Goal: Task Accomplishment & Management: Manage account settings

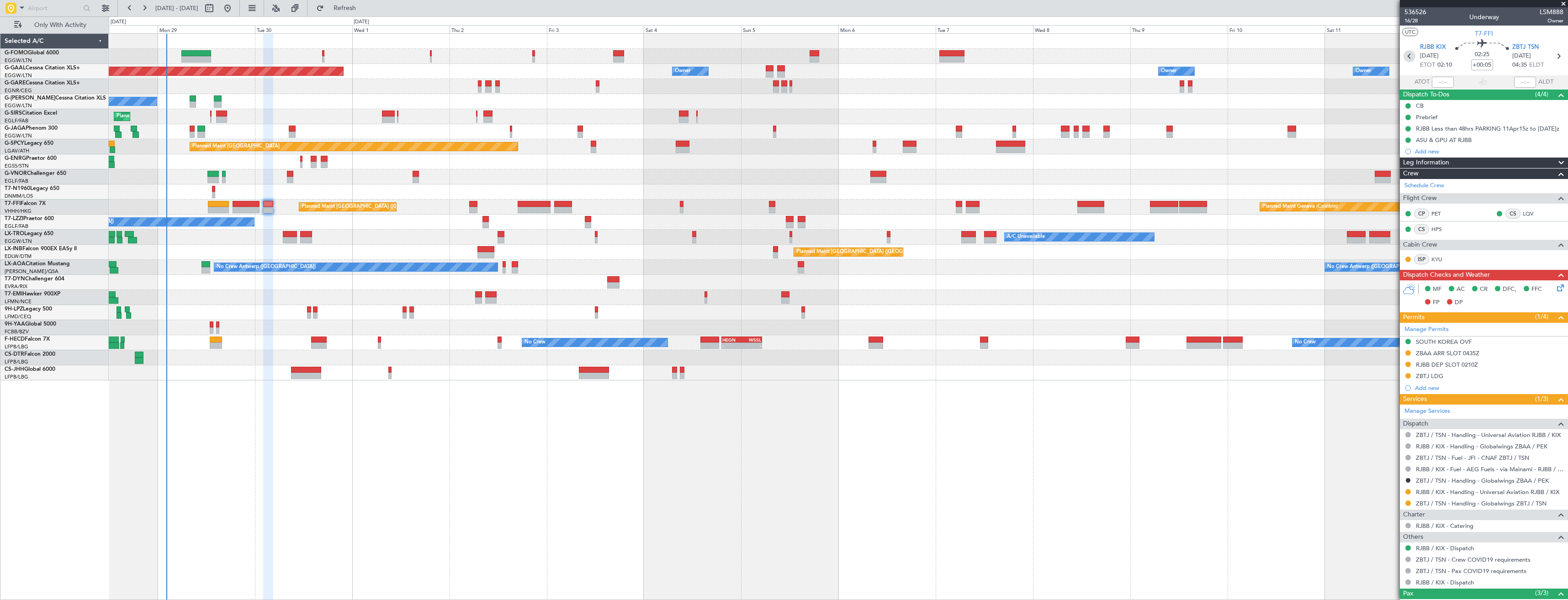
click at [1405, 55] on icon at bounding box center [1410, 56] width 12 height 12
type input "-00:25"
type input "5"
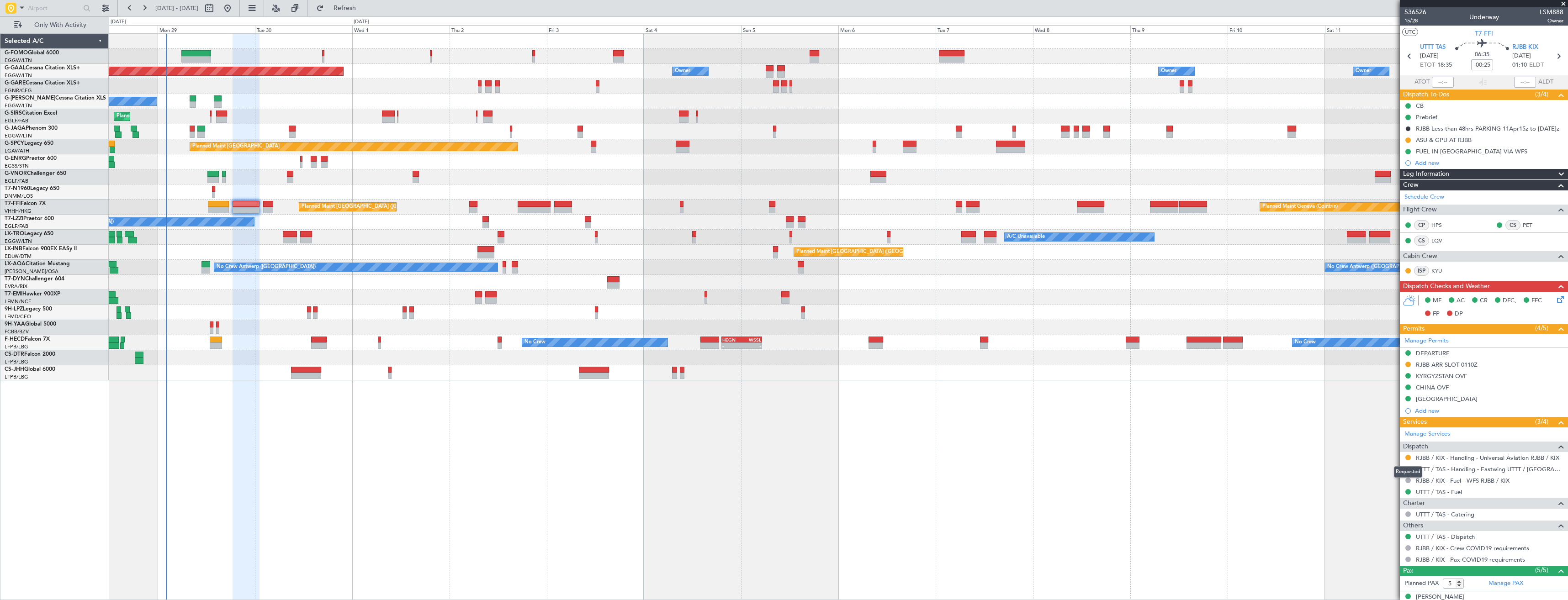
drag, startPoint x: 1408, startPoint y: 457, endPoint x: 1408, endPoint y: 465, distance: 8.0
click at [1408, 457] on button at bounding box center [1408, 458] width 6 height 6
click at [1385, 565] on span "Confirmed" at bounding box center [1382, 566] width 28 height 9
click at [1407, 364] on button at bounding box center [1408, 365] width 6 height 6
click at [1389, 472] on span "Received OK" at bounding box center [1385, 473] width 35 height 9
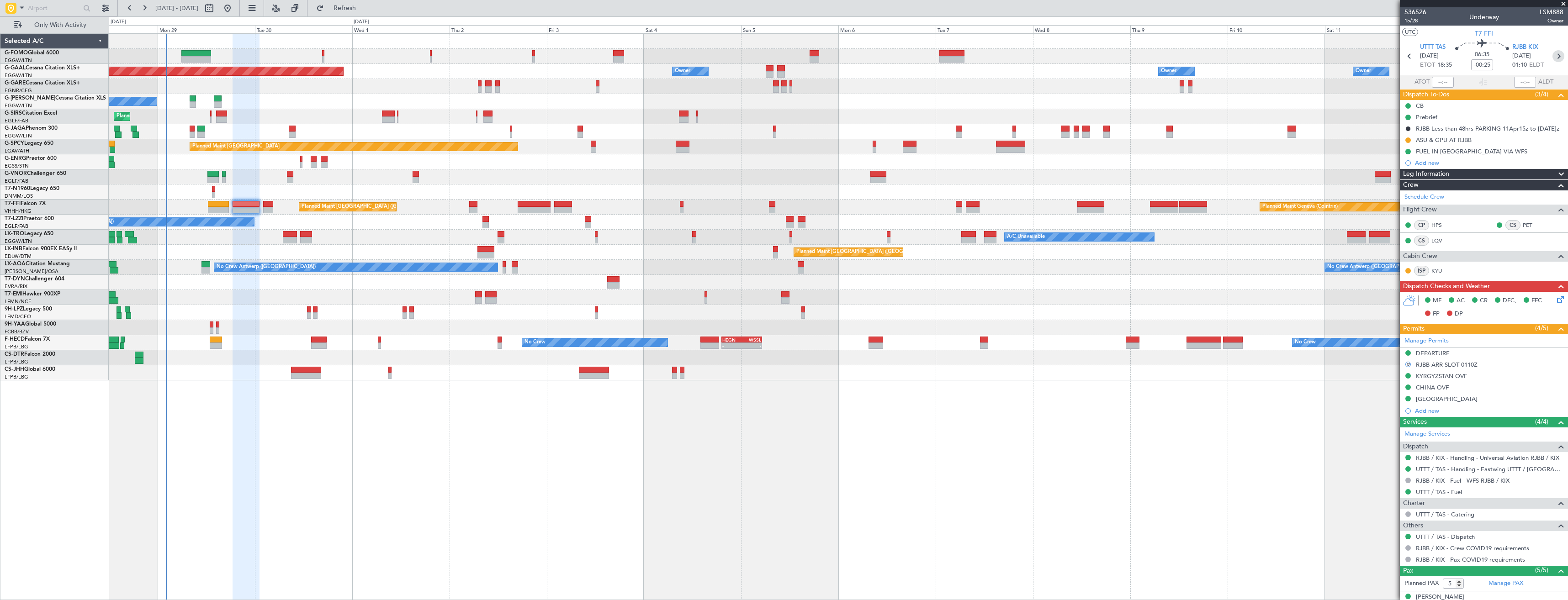
click at [1552, 58] on icon at bounding box center [1558, 56] width 12 height 12
type input "+00:05"
type input "3"
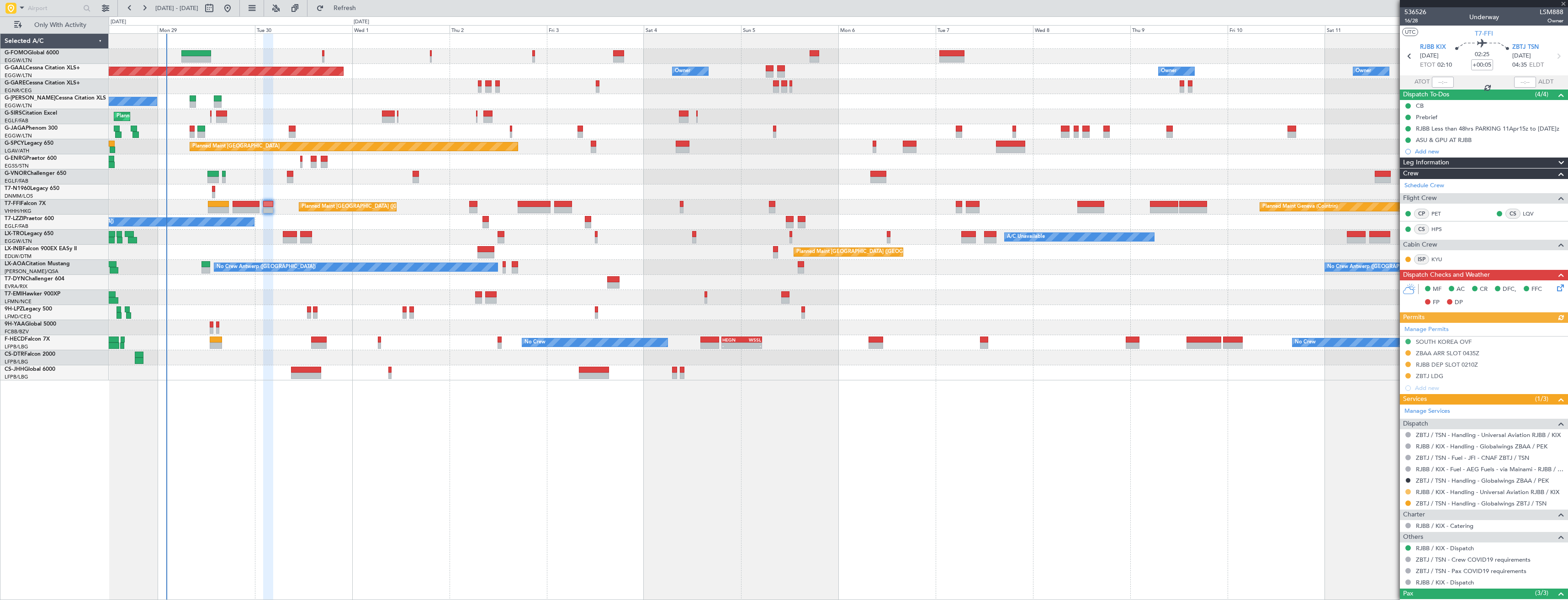
click at [1406, 489] on button at bounding box center [1408, 492] width 6 height 6
click at [1397, 481] on li "Confirmed" at bounding box center [1408, 479] width 106 height 14
click at [1407, 364] on button at bounding box center [1408, 365] width 6 height 6
click at [1390, 474] on span "Received OK" at bounding box center [1385, 473] width 35 height 9
click at [1552, 54] on icon at bounding box center [1558, 56] width 12 height 12
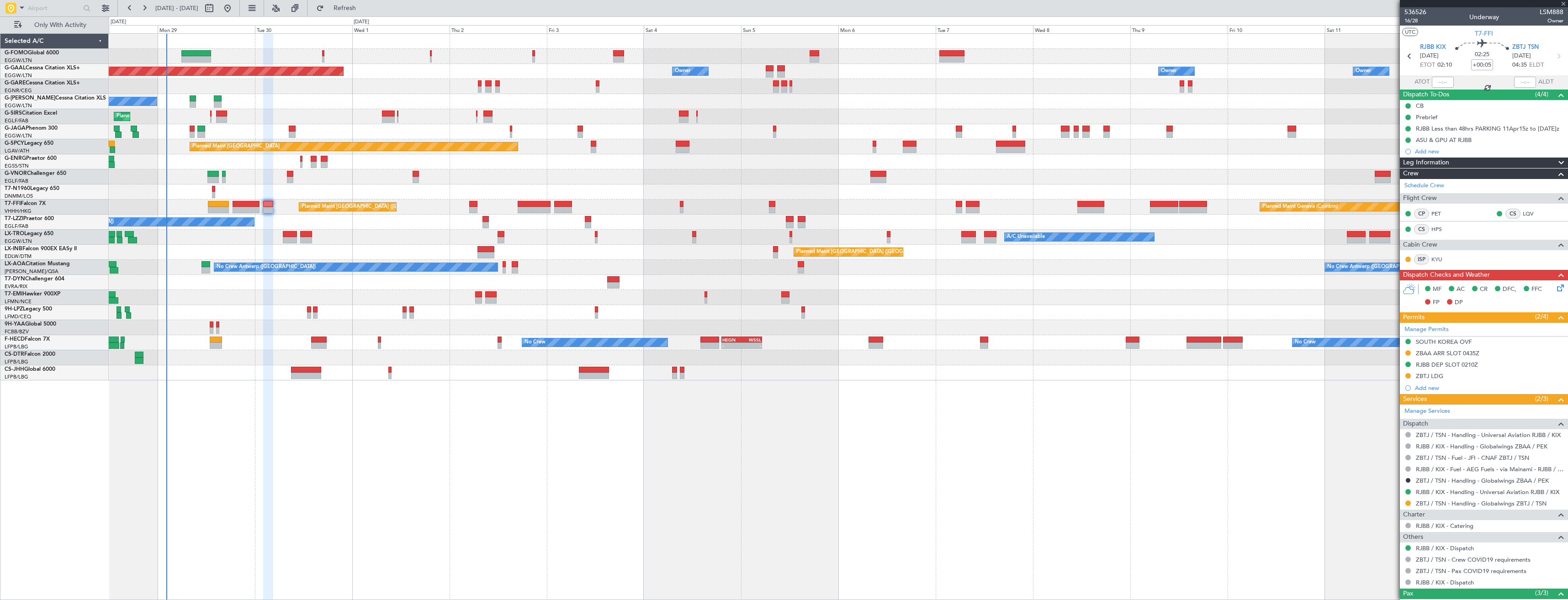
type input "-00:20"
type input "2"
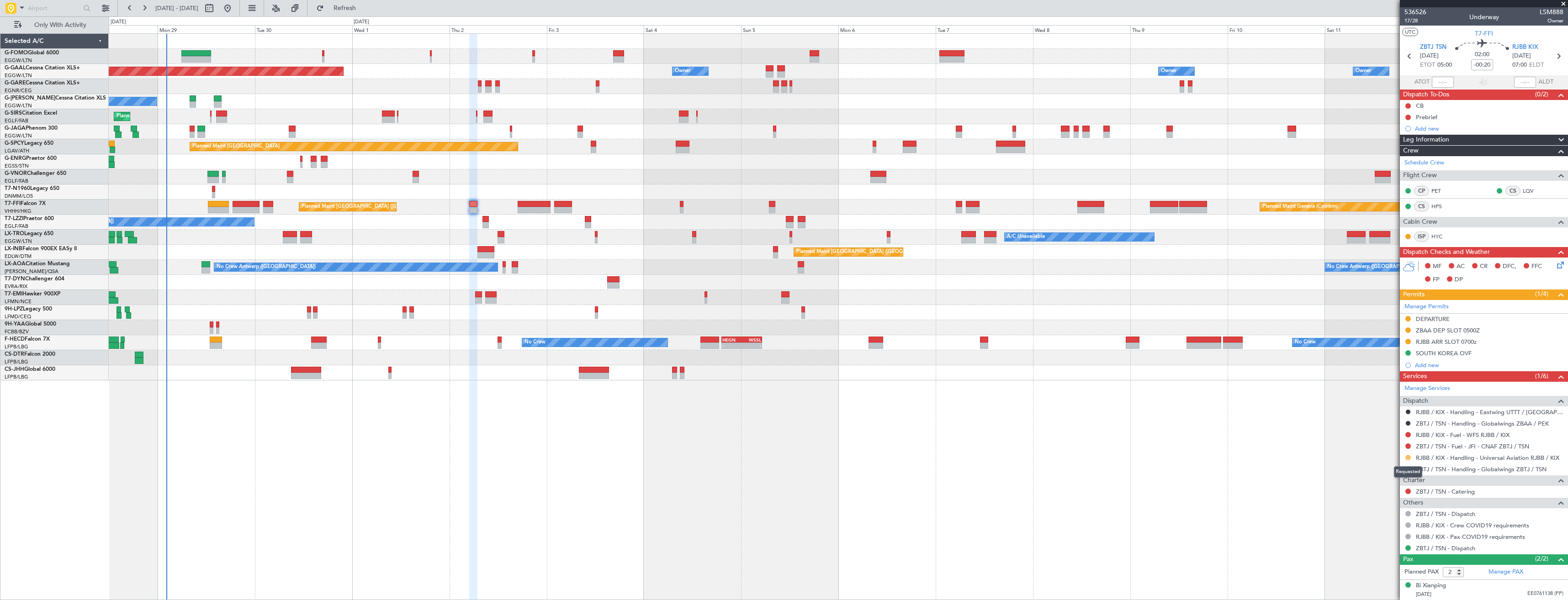
click at [1411, 457] on button at bounding box center [1408, 458] width 6 height 6
click at [1374, 569] on span "Confirmed" at bounding box center [1382, 566] width 28 height 9
click at [1409, 340] on button at bounding box center [1408, 342] width 6 height 6
click at [1387, 450] on span "Received OK" at bounding box center [1385, 450] width 35 height 9
click at [1554, 54] on icon at bounding box center [1558, 56] width 12 height 12
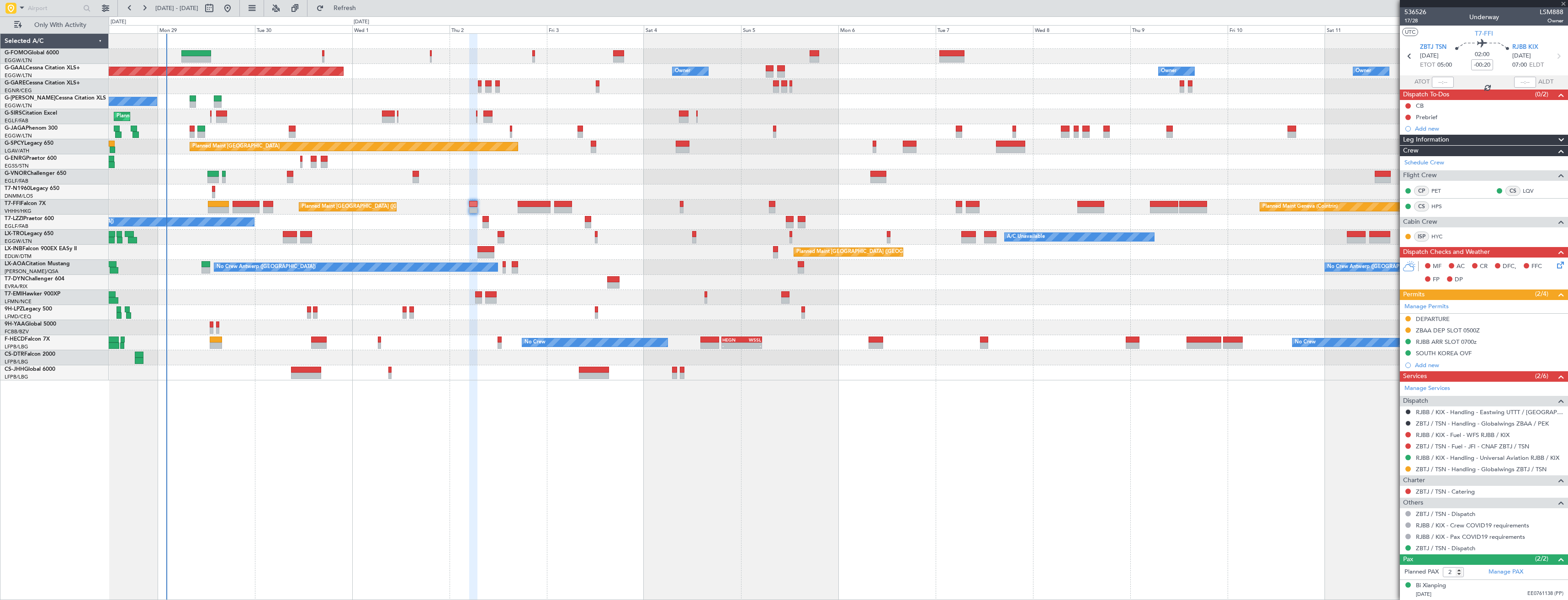
type input "+01:00"
type input "5"
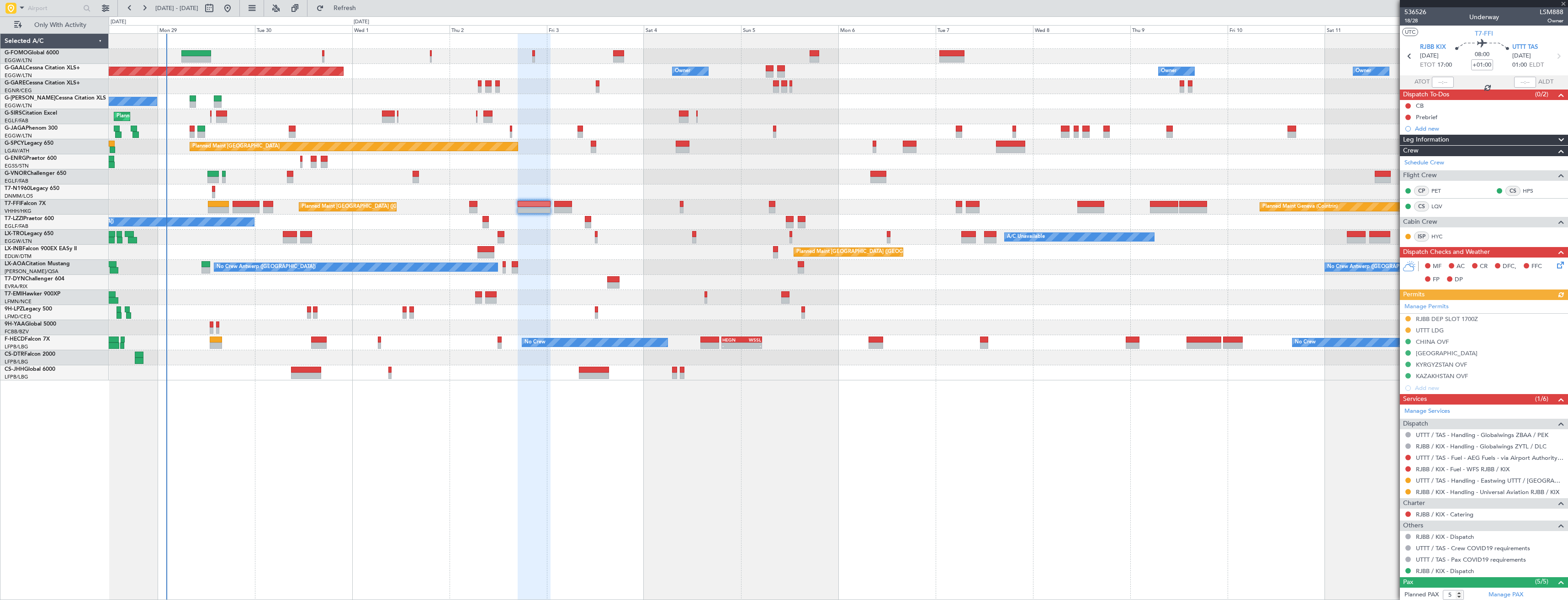
click at [1407, 319] on div "Manage Permits RJBB DEP SLOT 1700Z UTTT LDG CHINA OVF [GEOGRAPHIC_DATA] KYRGYZS…" at bounding box center [1484, 347] width 168 height 94
click at [1407, 318] on button at bounding box center [1408, 319] width 6 height 6
click at [1381, 421] on li "Received OK" at bounding box center [1408, 427] width 106 height 14
drag, startPoint x: 1406, startPoint y: 492, endPoint x: 1410, endPoint y: 497, distance: 6.4
click at [1407, 492] on button at bounding box center [1408, 492] width 6 height 6
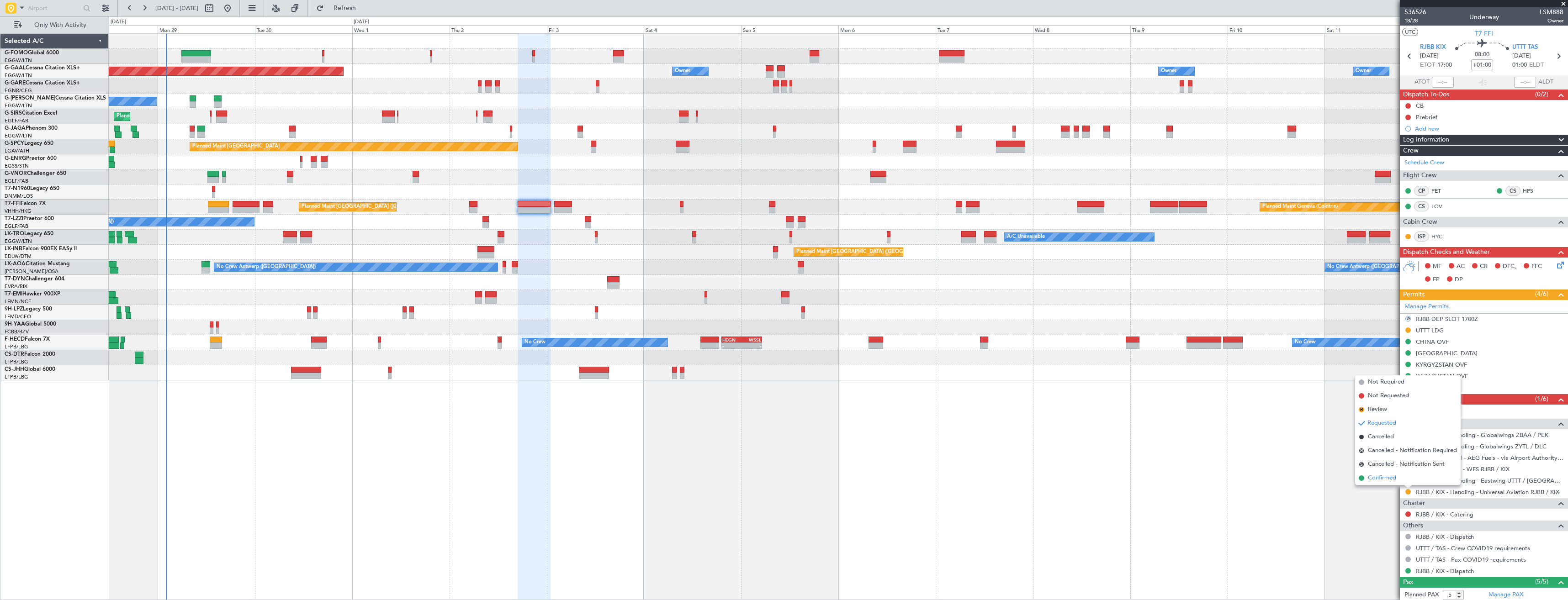
click at [1390, 476] on span "Confirmed" at bounding box center [1382, 478] width 28 height 9
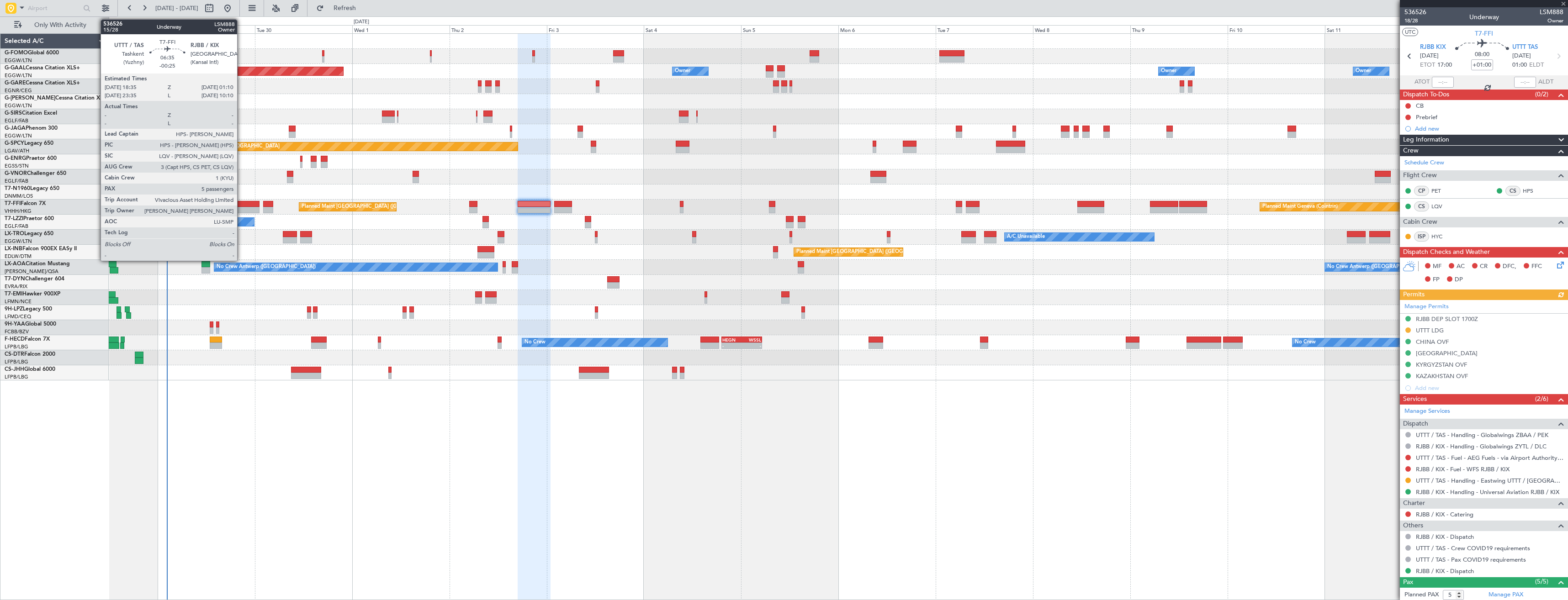
click at [241, 203] on div at bounding box center [247, 204] width 27 height 7
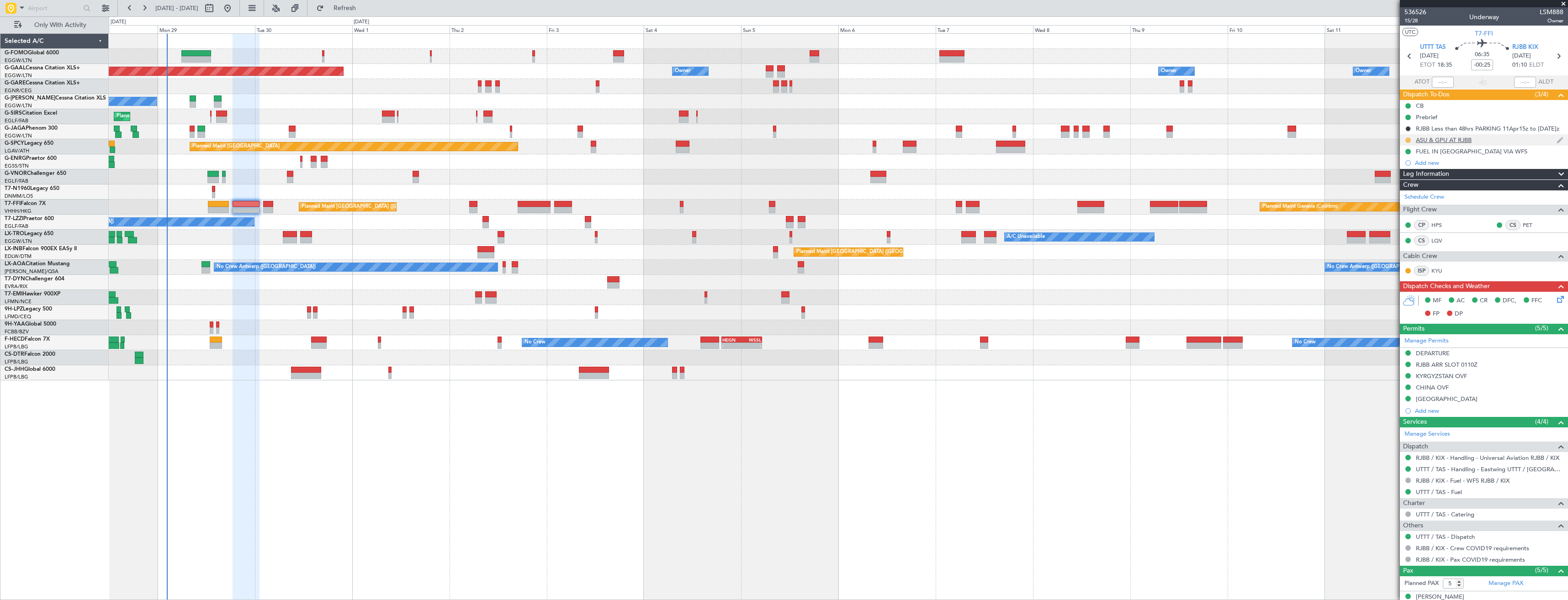
click at [1406, 142] on button at bounding box center [1408, 141] width 6 height 6
click at [1404, 179] on span "Completed" at bounding box center [1411, 180] width 30 height 9
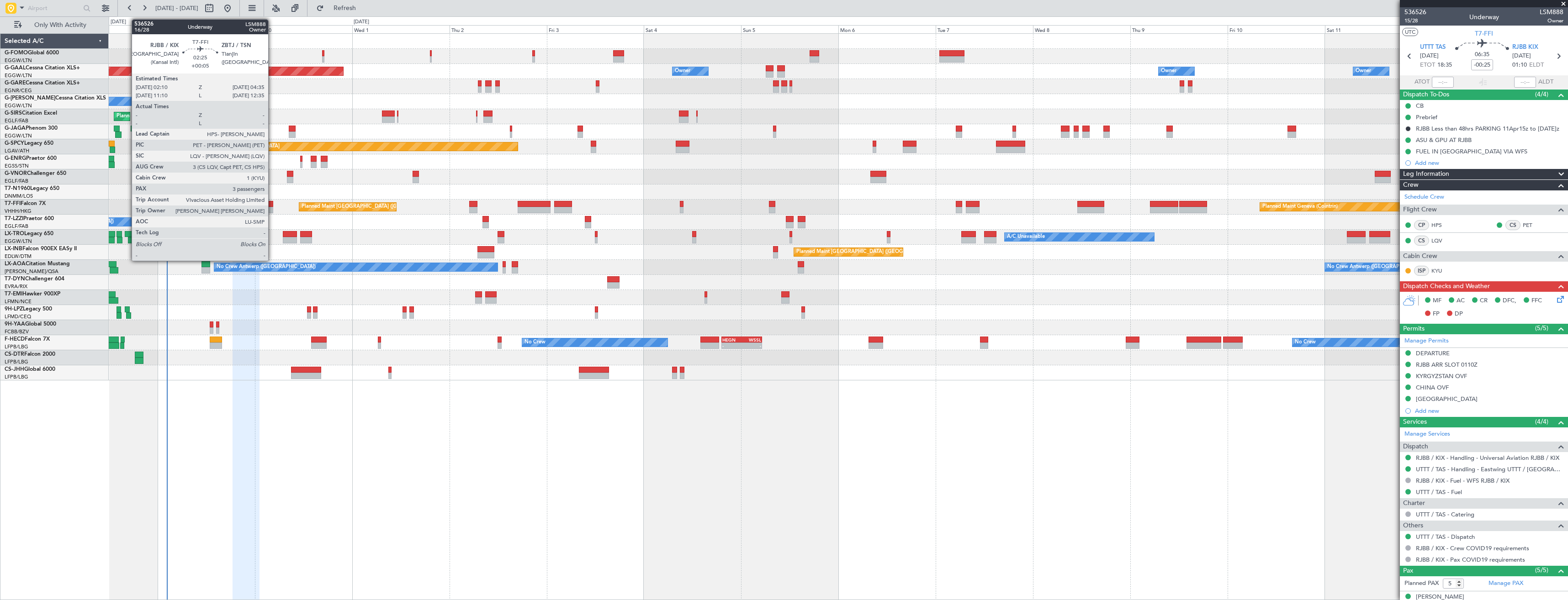
click at [272, 210] on div at bounding box center [268, 210] width 10 height 7
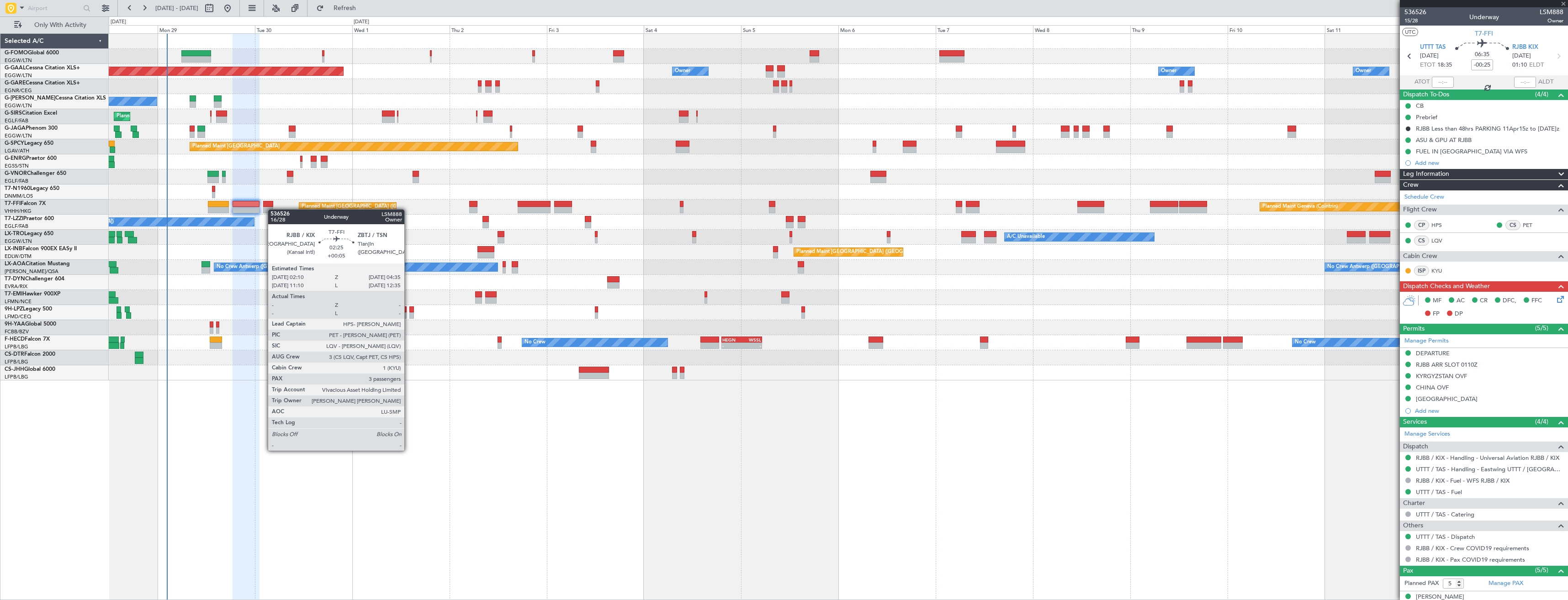
type input "+00:05"
type input "3"
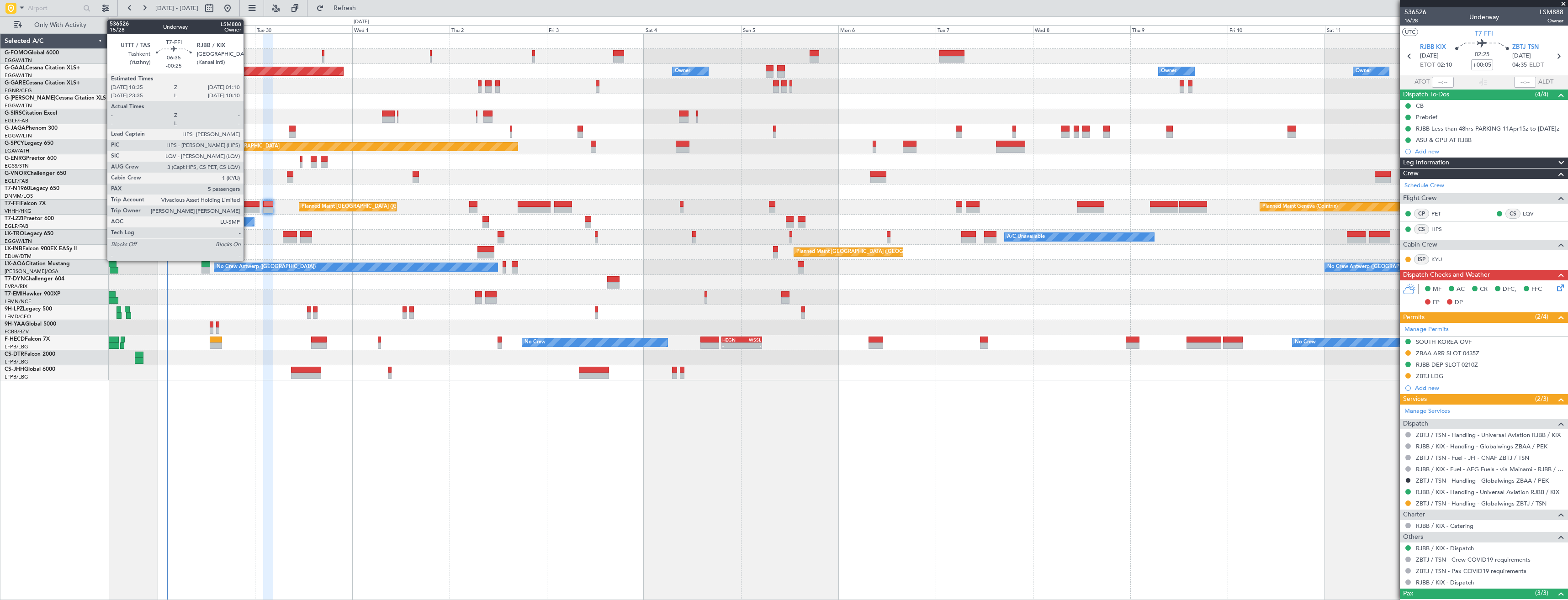
click at [248, 205] on div at bounding box center [247, 204] width 27 height 7
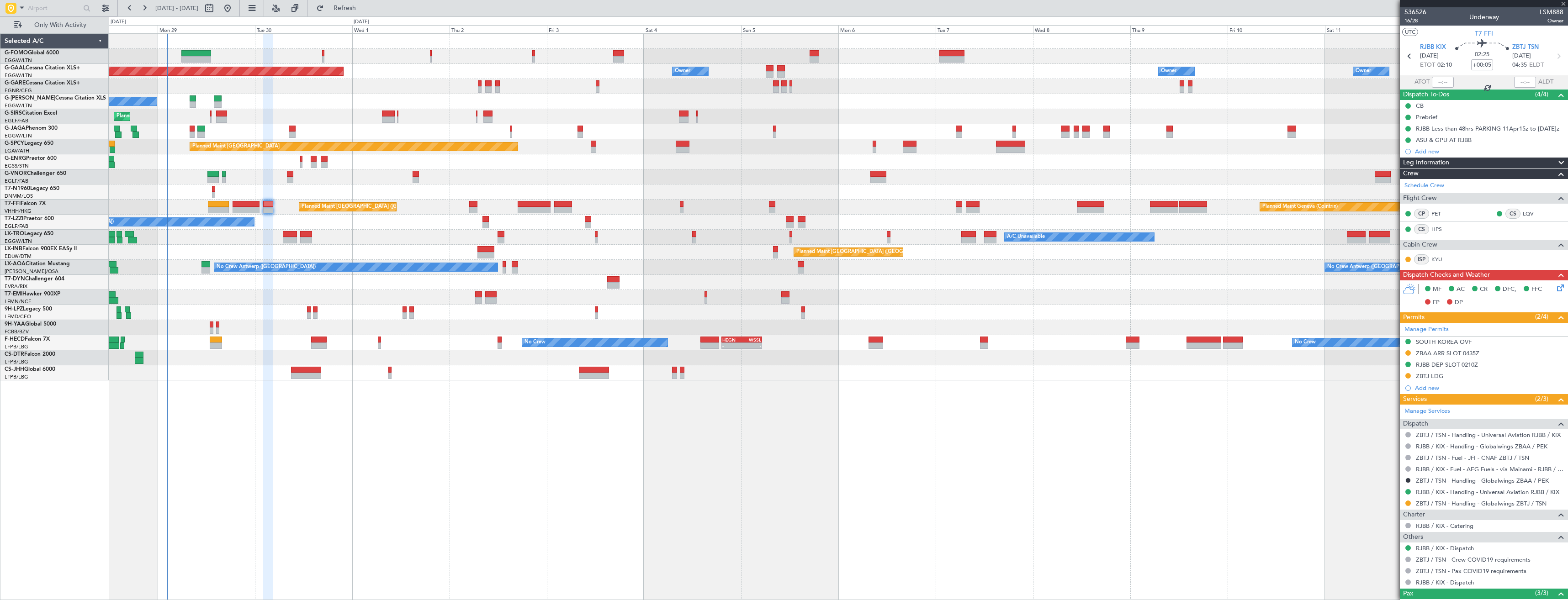
type input "-00:25"
type input "5"
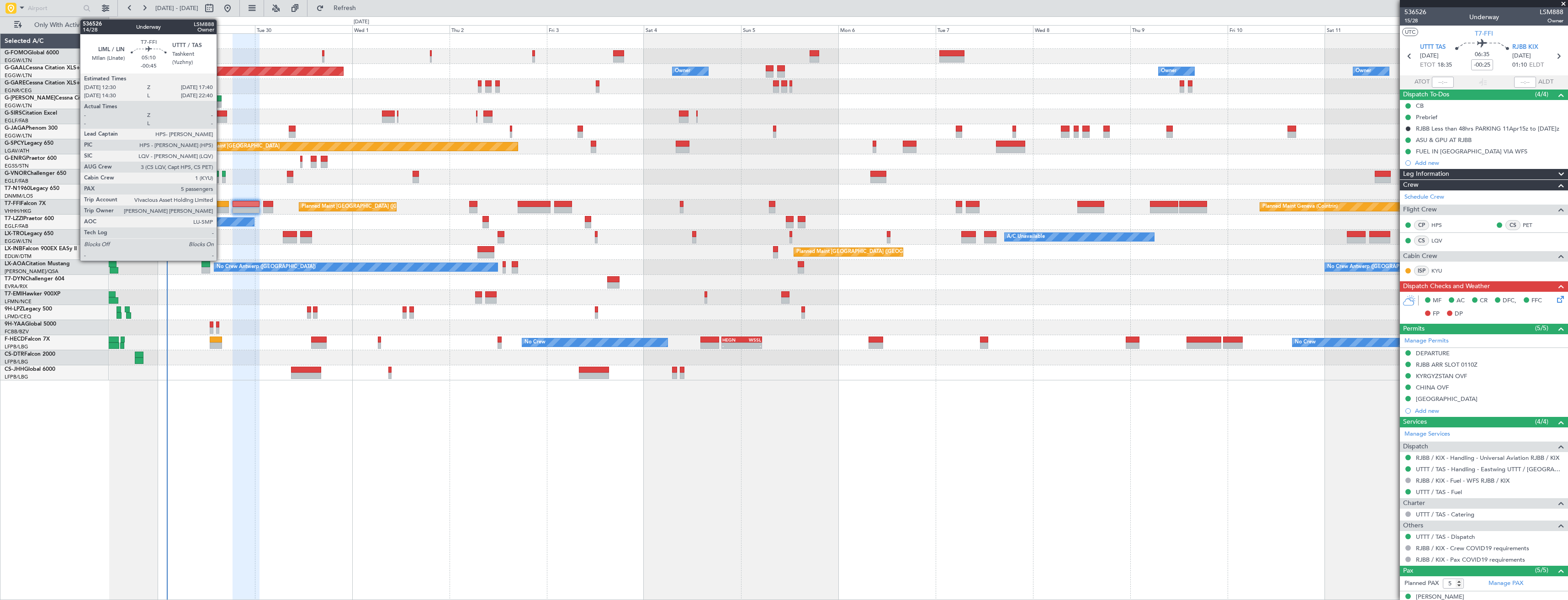
click at [220, 205] on div at bounding box center [218, 204] width 21 height 7
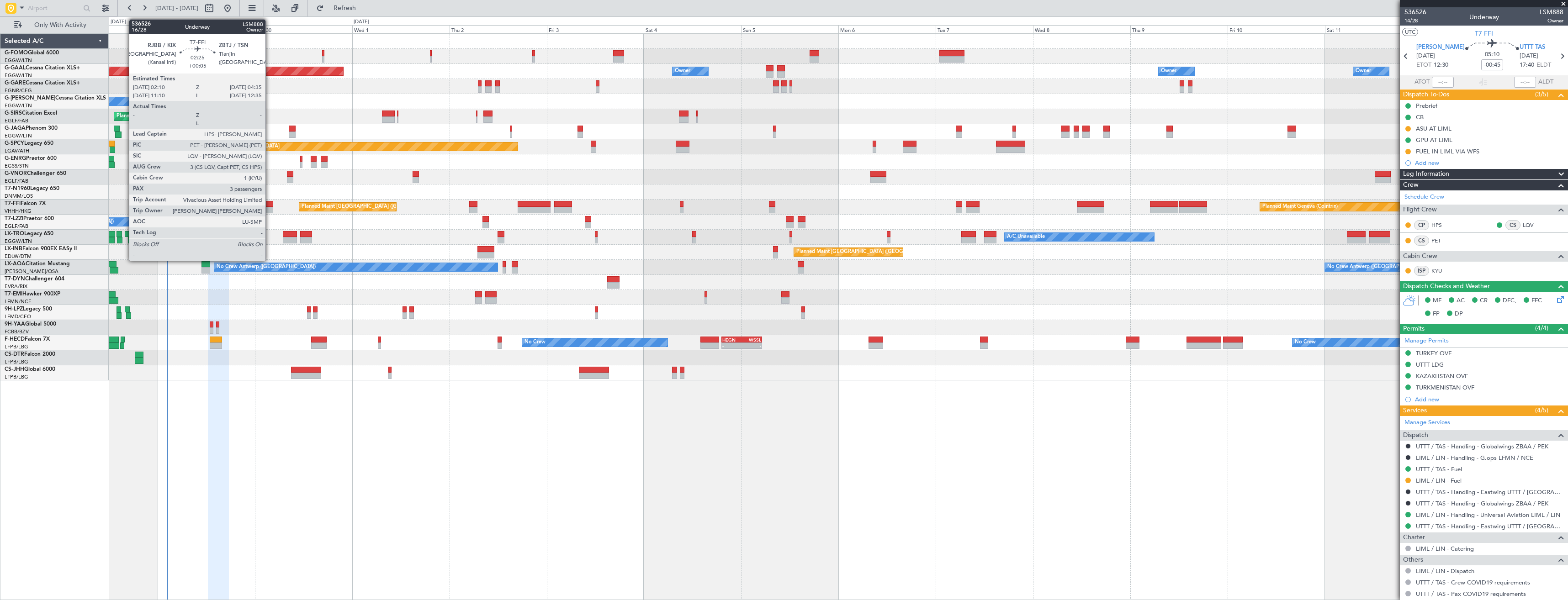
click at [270, 205] on div at bounding box center [268, 204] width 10 height 7
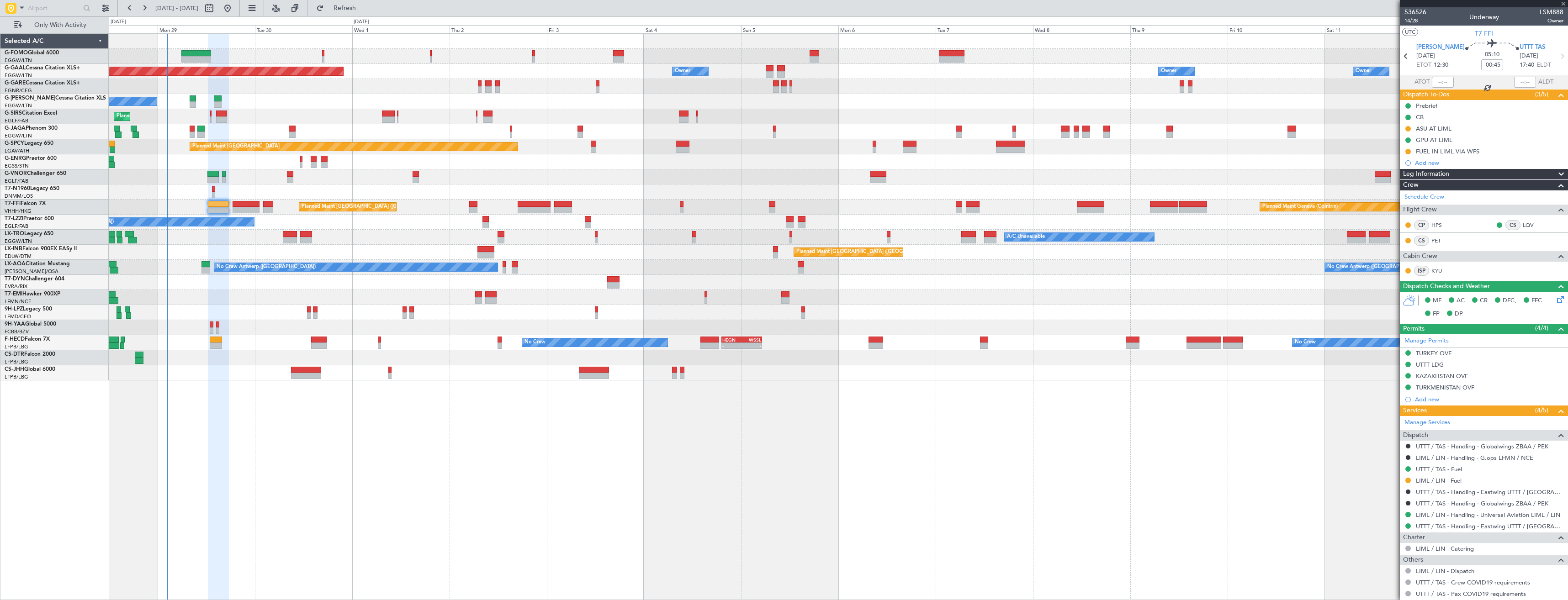
type input "+00:05"
type input "3"
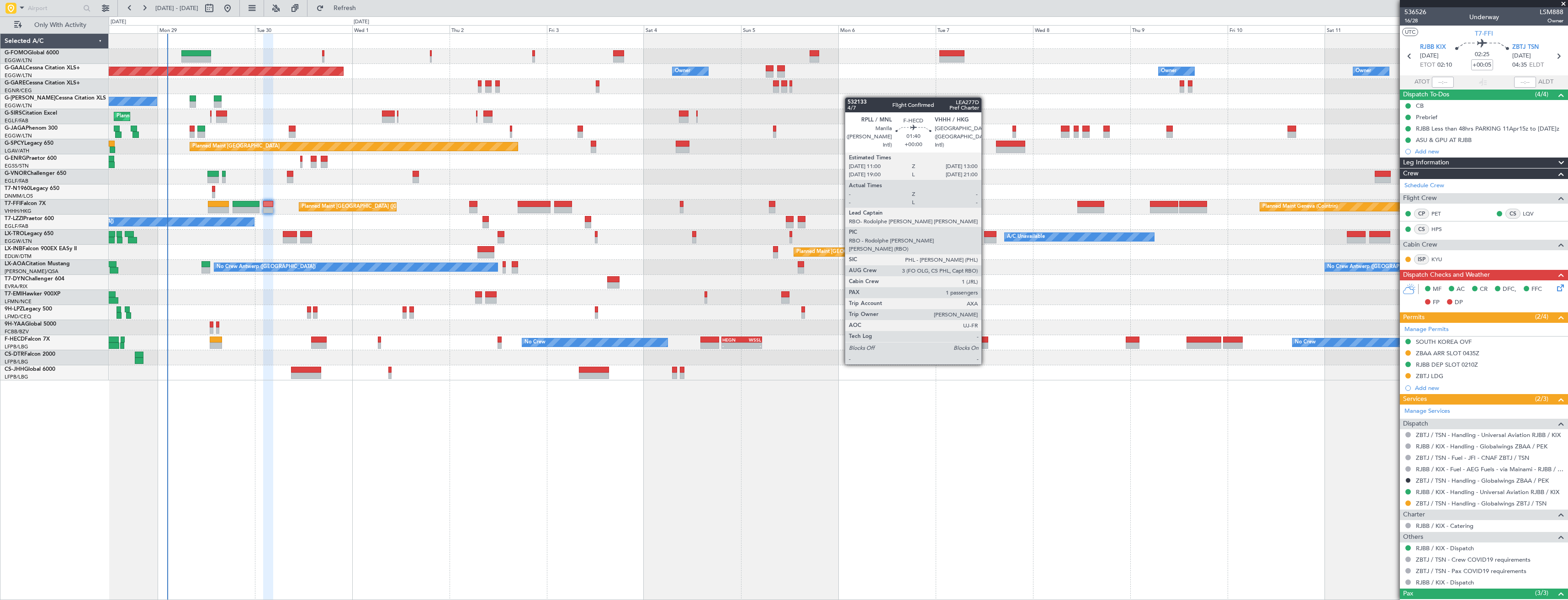
click at [985, 339] on div at bounding box center [984, 340] width 8 height 7
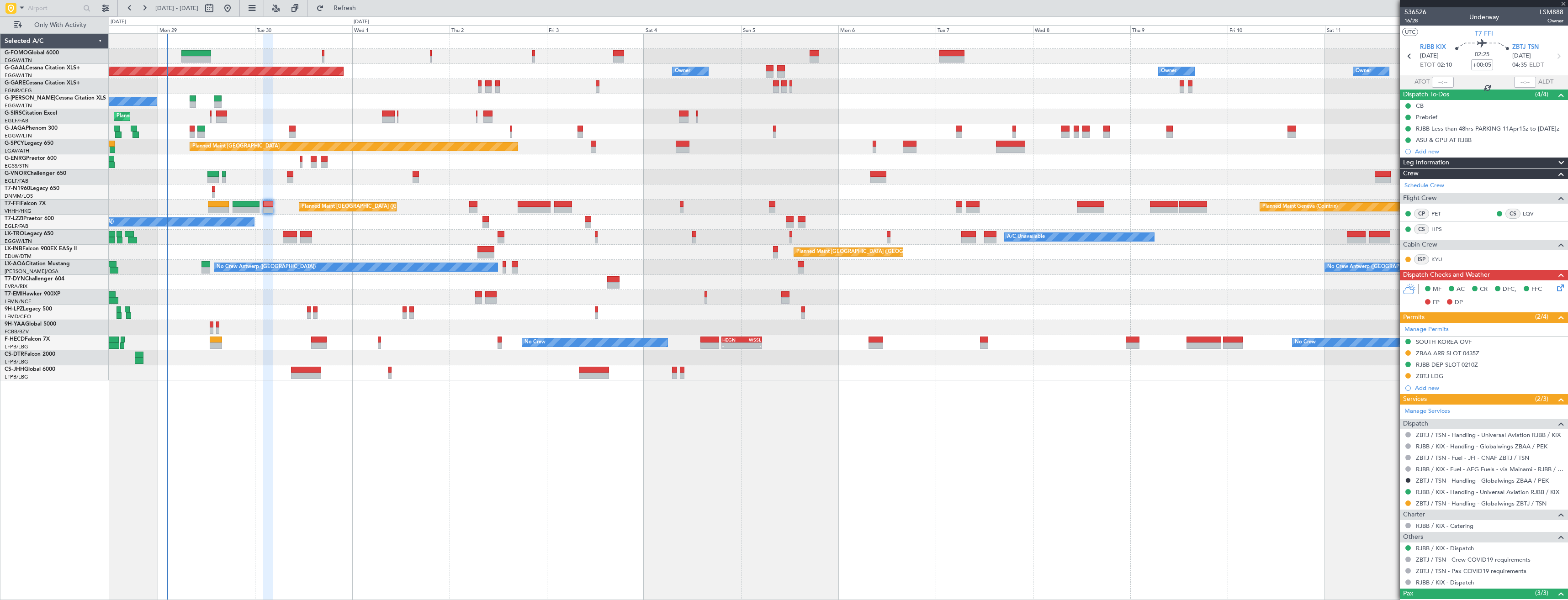
type input "1"
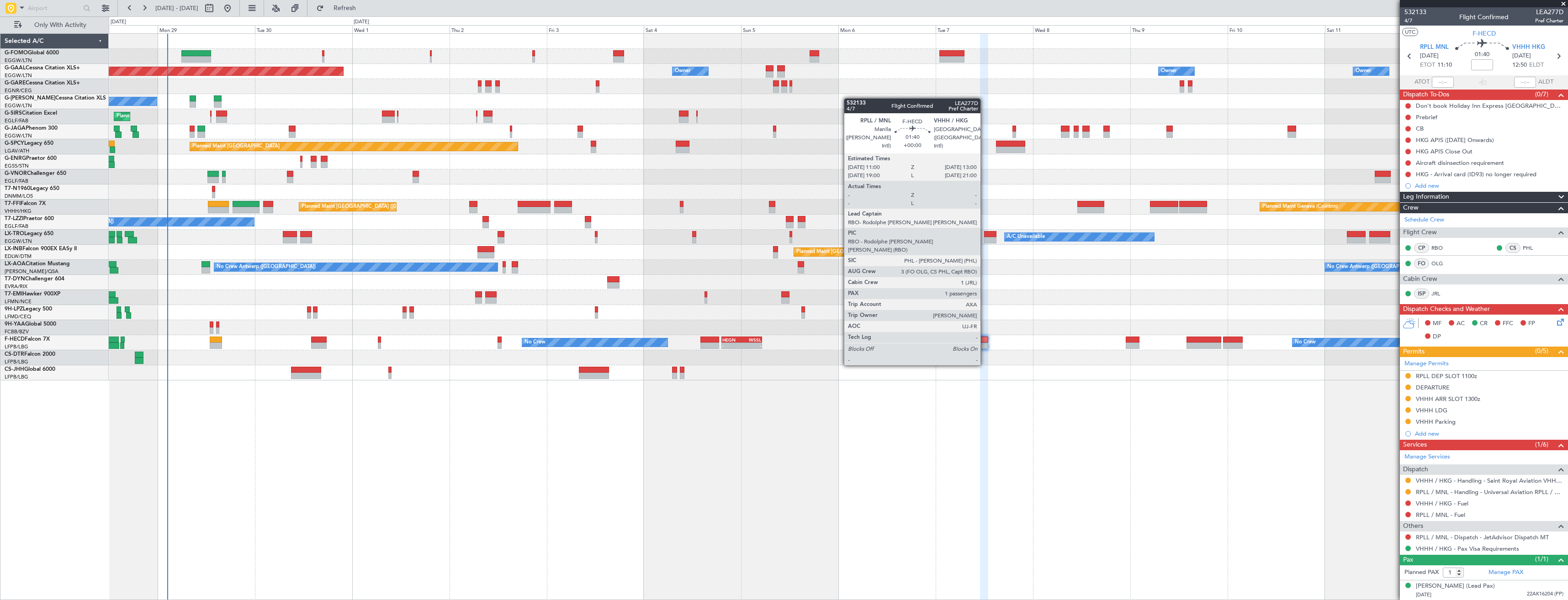
click at [984, 341] on div at bounding box center [984, 340] width 8 height 7
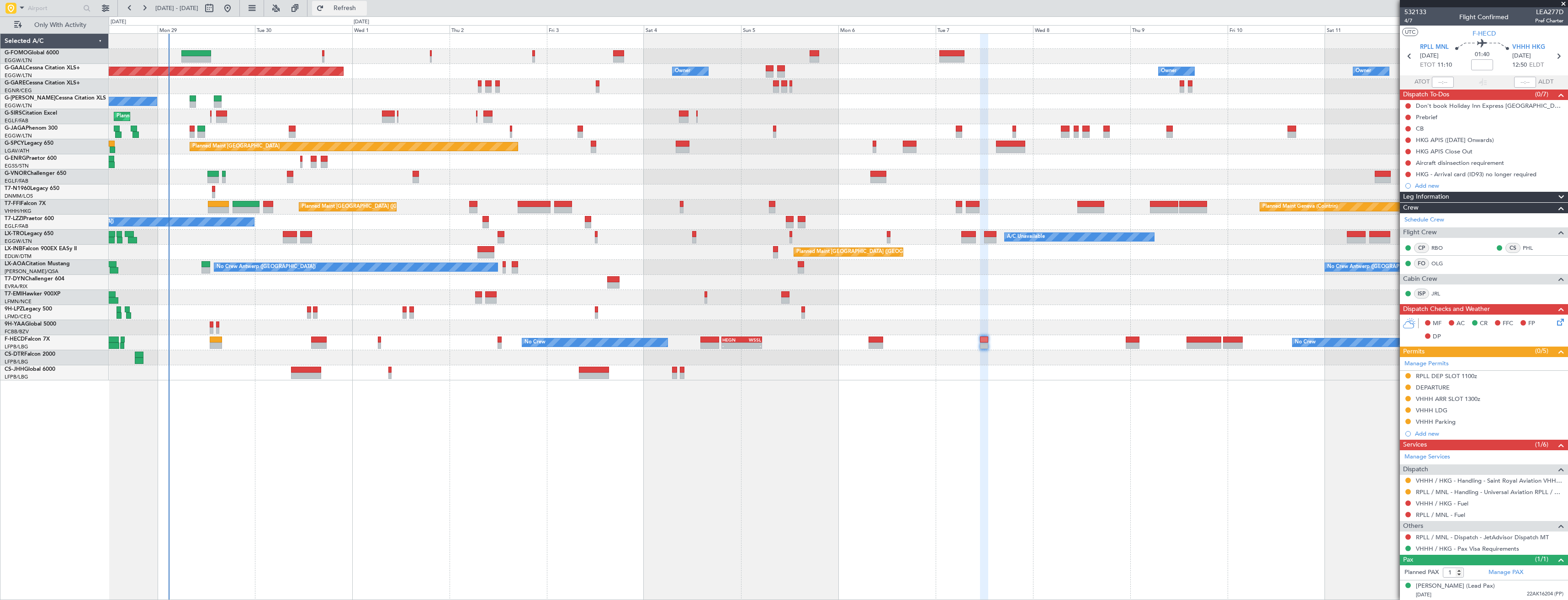
click at [360, 12] on button "Refresh" at bounding box center [339, 8] width 54 height 15
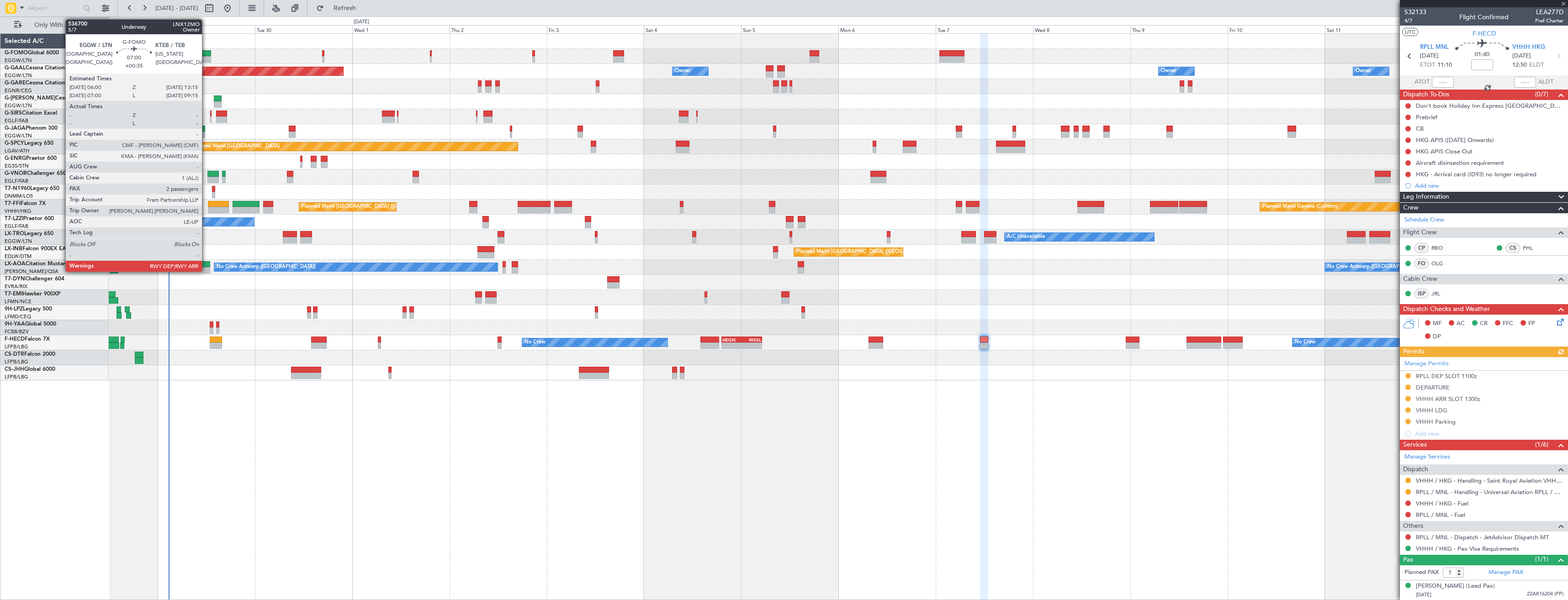
click at [206, 56] on div at bounding box center [196, 59] width 30 height 7
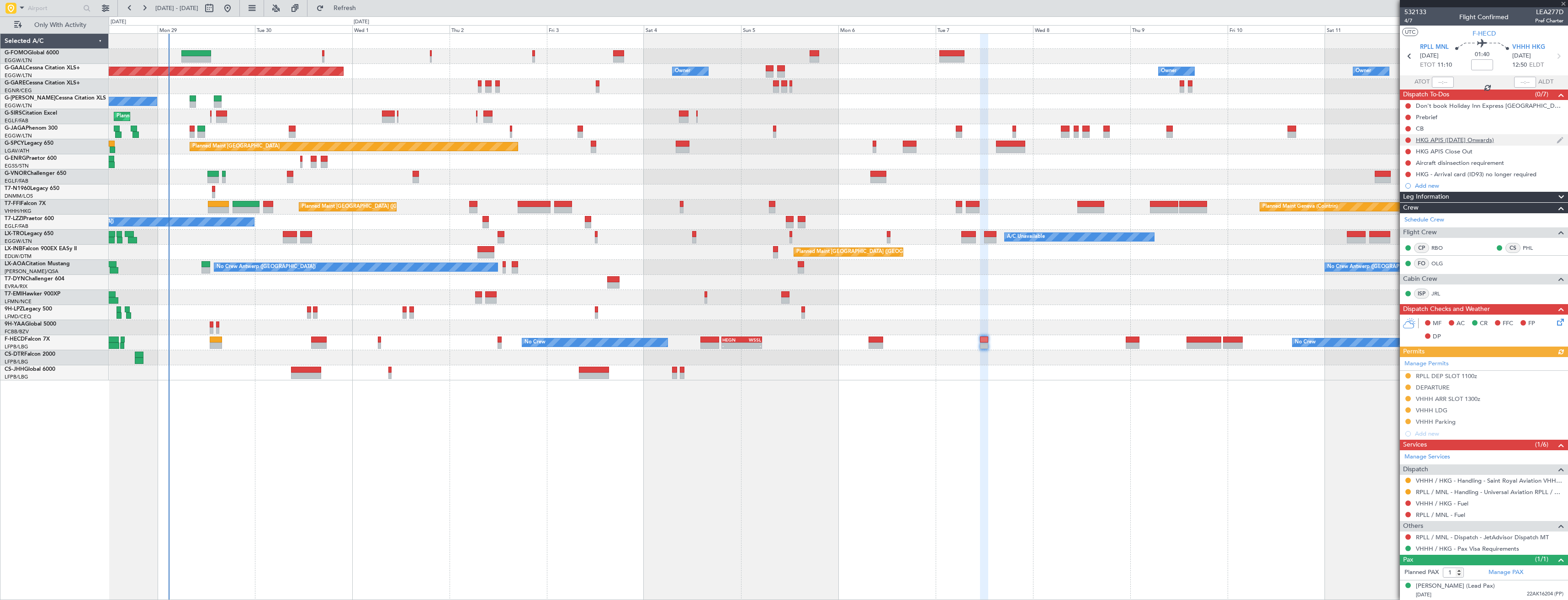
type input "+00:35"
type input "2"
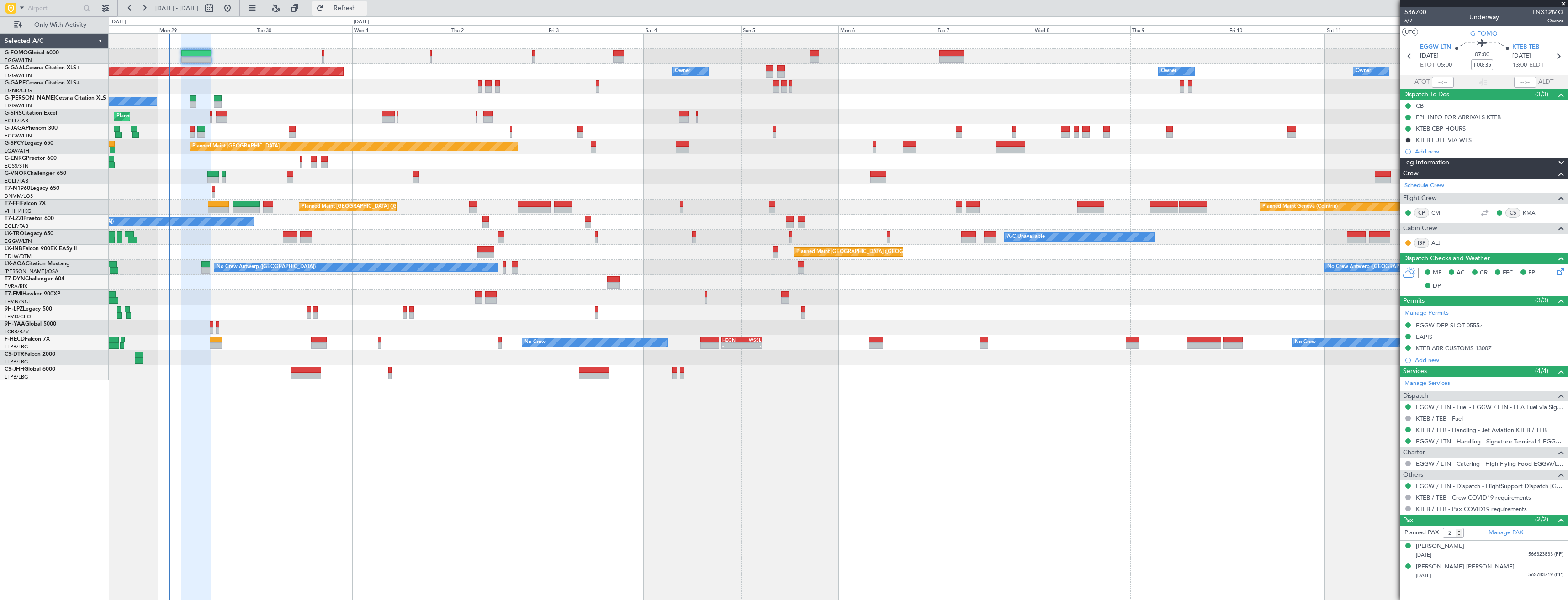
click at [364, 10] on span "Refresh" at bounding box center [345, 8] width 39 height 7
click at [364, 8] on span "Refresh" at bounding box center [345, 8] width 39 height 7
click at [1411, 23] on span "5/7" at bounding box center [1415, 20] width 22 height 8
click at [350, 16] on fb-refresh-button "Refresh" at bounding box center [340, 8] width 64 height 17
click at [350, 12] on button "Refresh" at bounding box center [339, 8] width 54 height 15
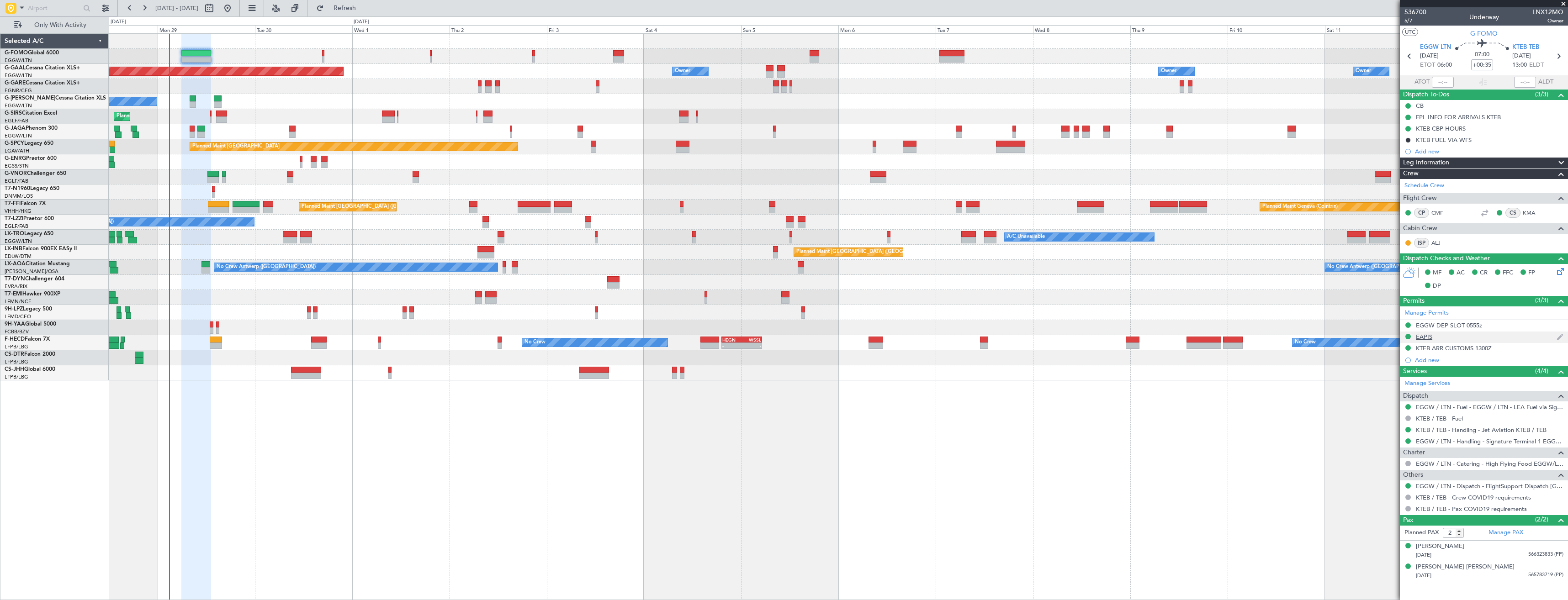
click at [1446, 337] on div "EAPIS" at bounding box center [1484, 338] width 168 height 12
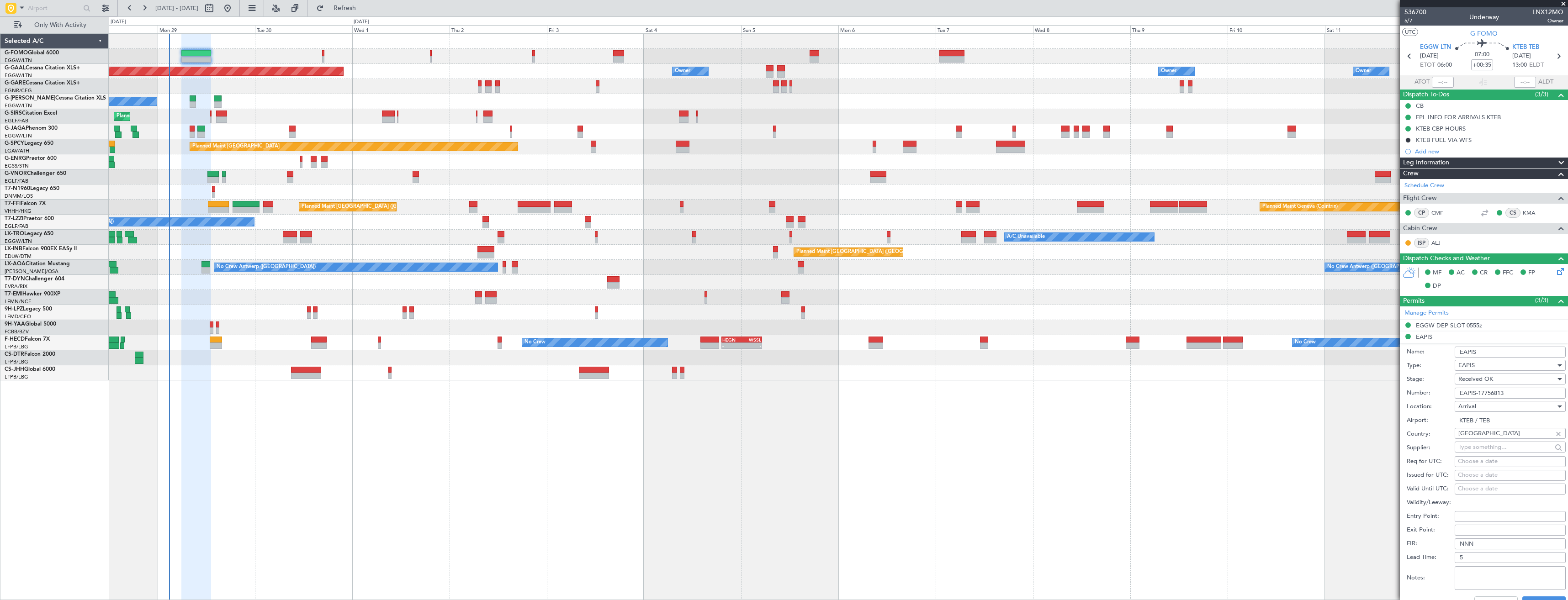
drag, startPoint x: 1514, startPoint y: 392, endPoint x: 1451, endPoint y: 395, distance: 63.1
click at [1451, 395] on div "Number: EAPIS-17756813" at bounding box center [1486, 393] width 159 height 14
paste input "7828"
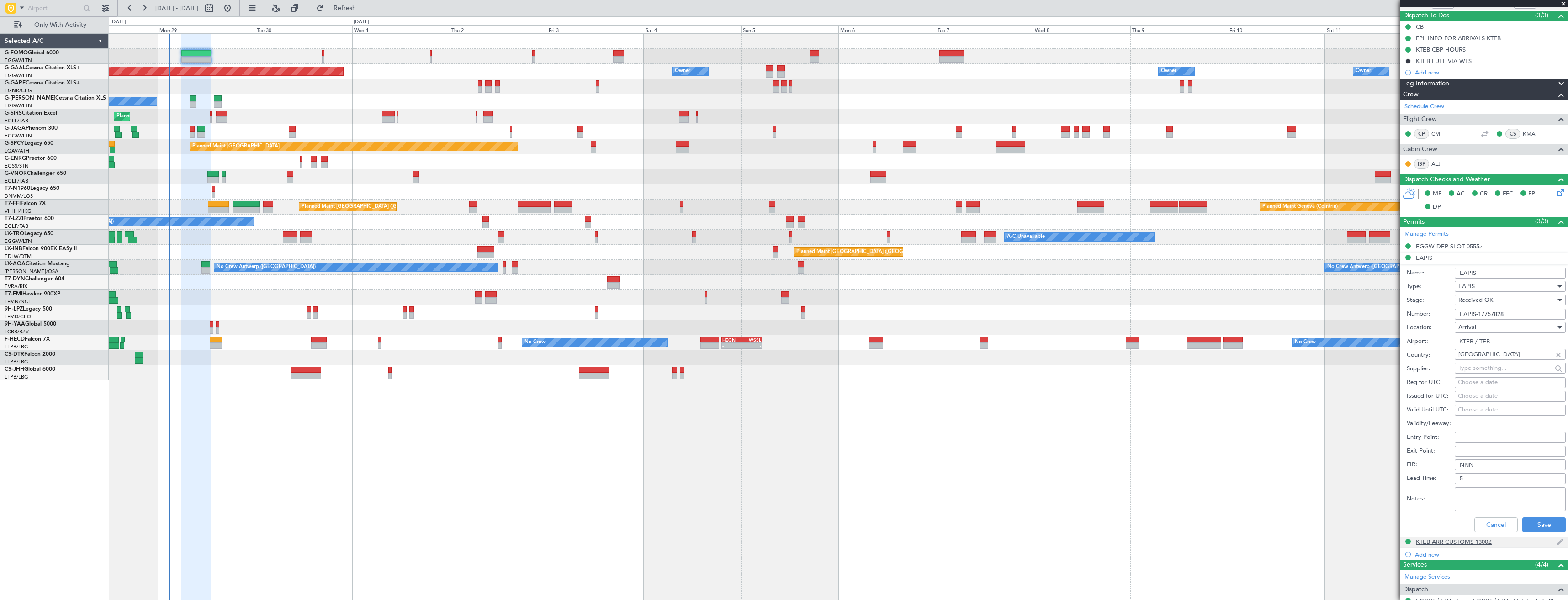
scroll to position [183, 0]
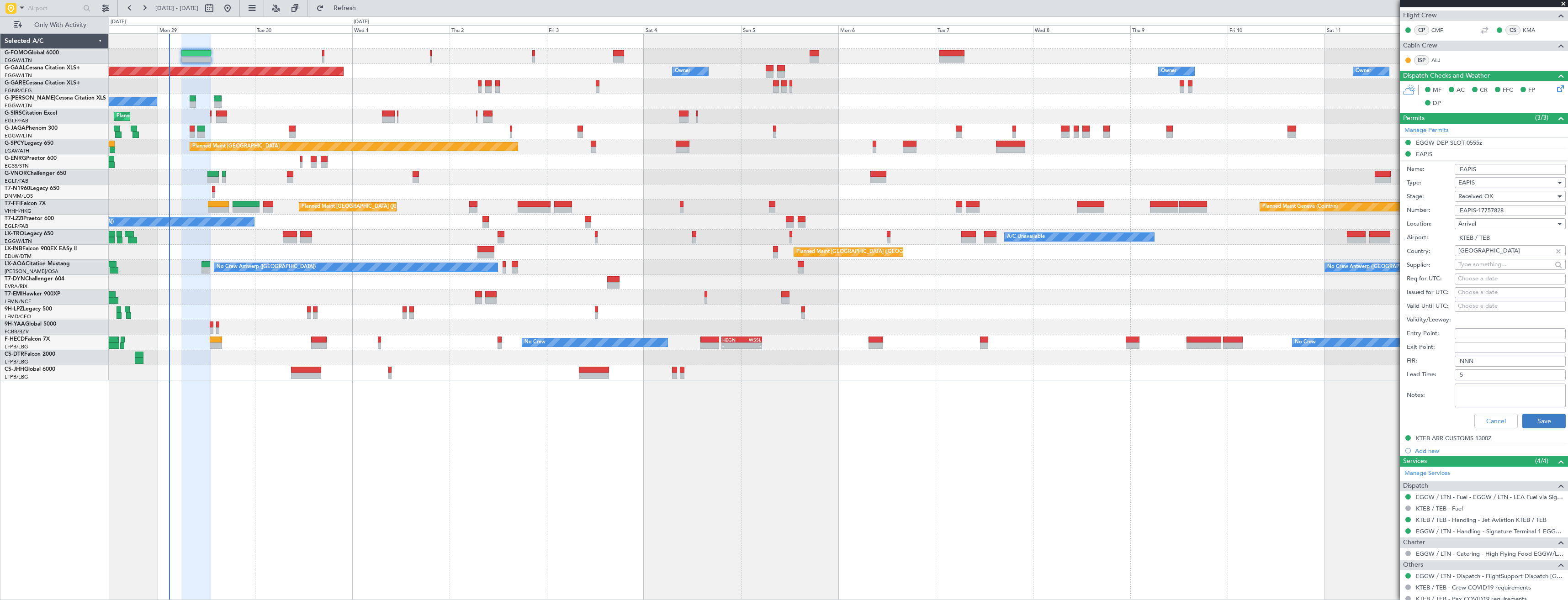
type input "EAPIS-17757828"
click at [1541, 421] on button "Save" at bounding box center [1544, 420] width 44 height 15
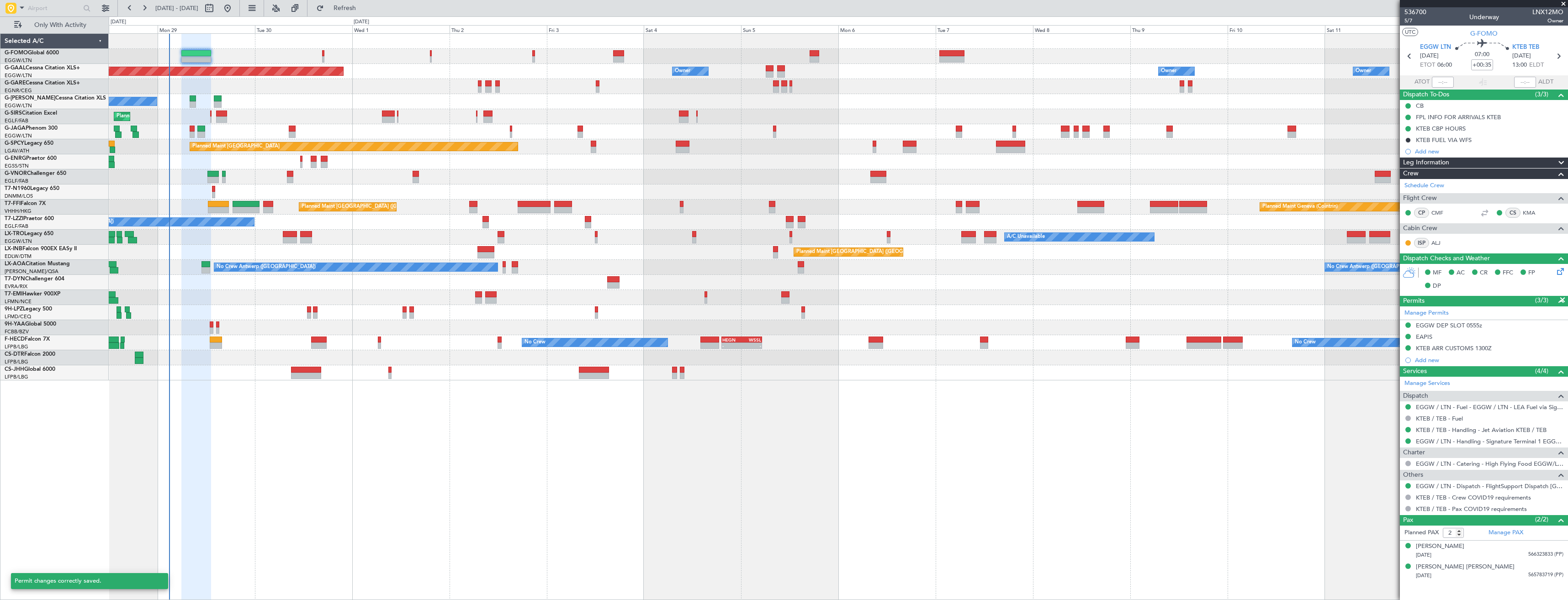
scroll to position [0, 0]
click at [1446, 433] on link "KTEB / TEB - Handling - Jet Aviation KTEB / TEB" at bounding box center [1481, 430] width 131 height 8
click at [1410, 349] on button at bounding box center [1408, 349] width 6 height 6
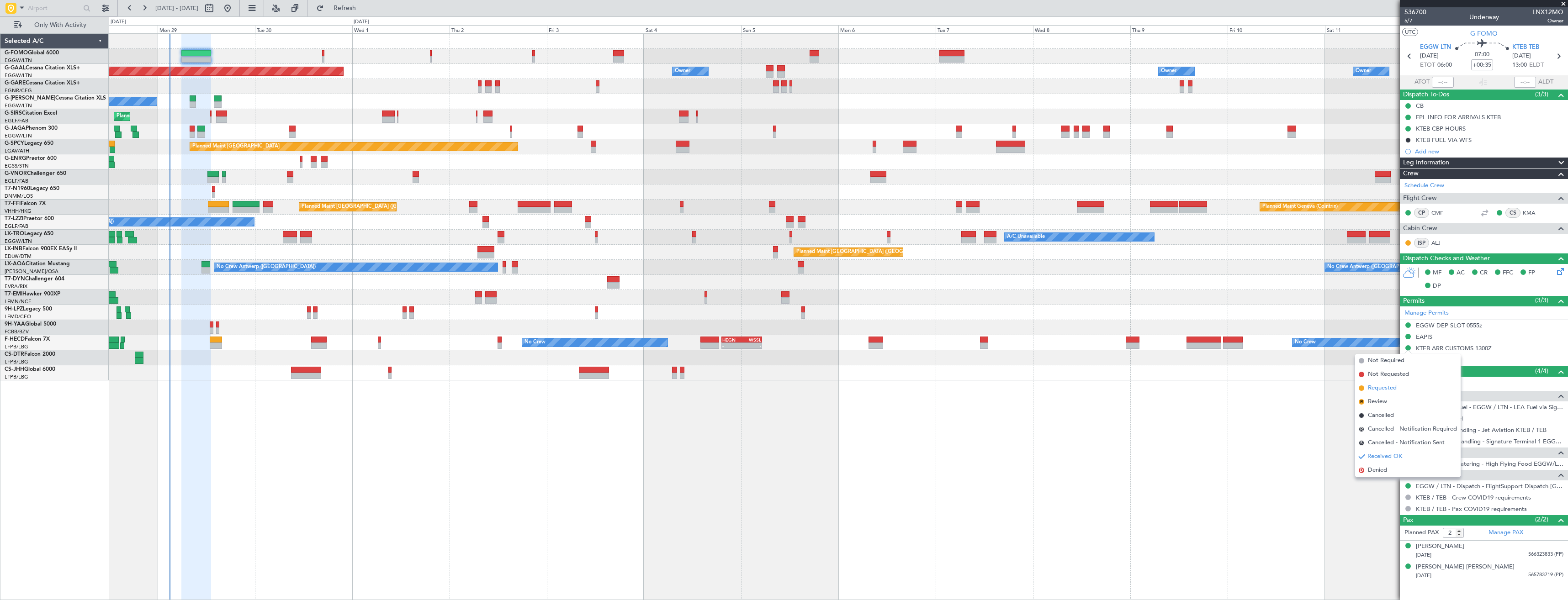
click at [1402, 386] on li "Requested" at bounding box center [1408, 388] width 106 height 14
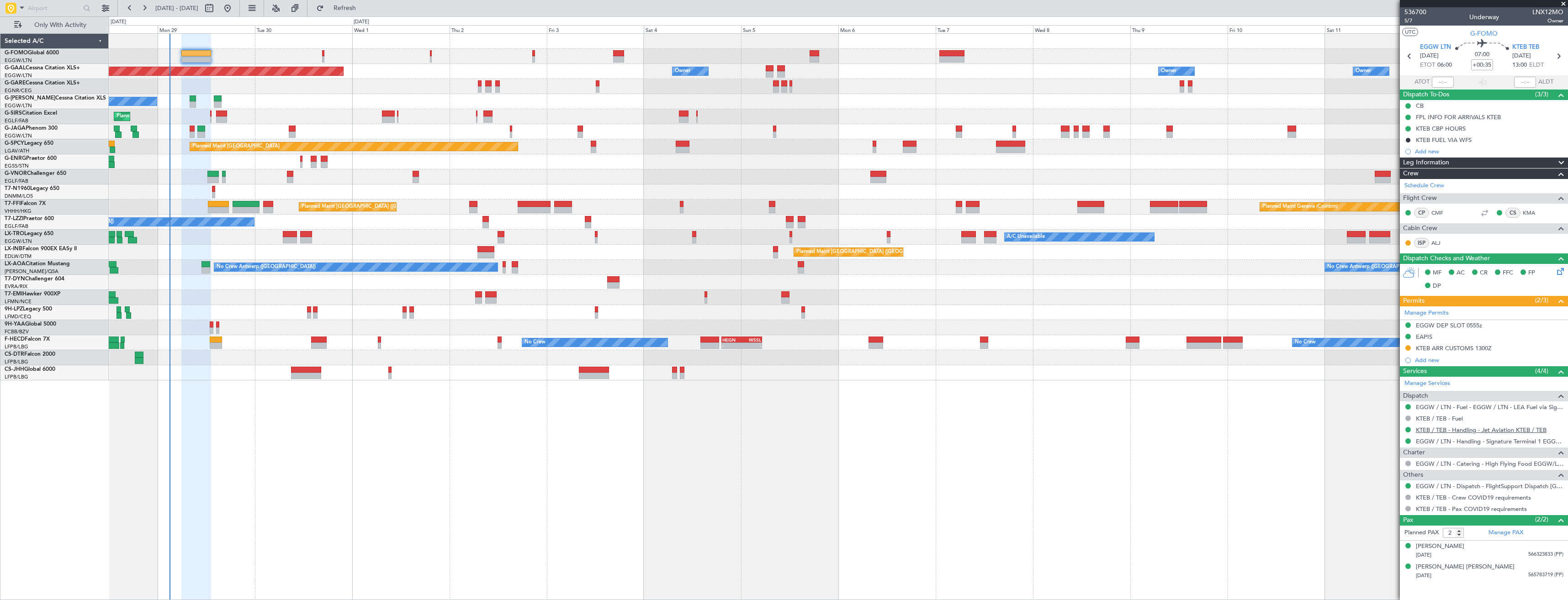
click at [1434, 433] on link "KTEB / TEB - Handling - Jet Aviation KTEB / TEB" at bounding box center [1481, 430] width 131 height 8
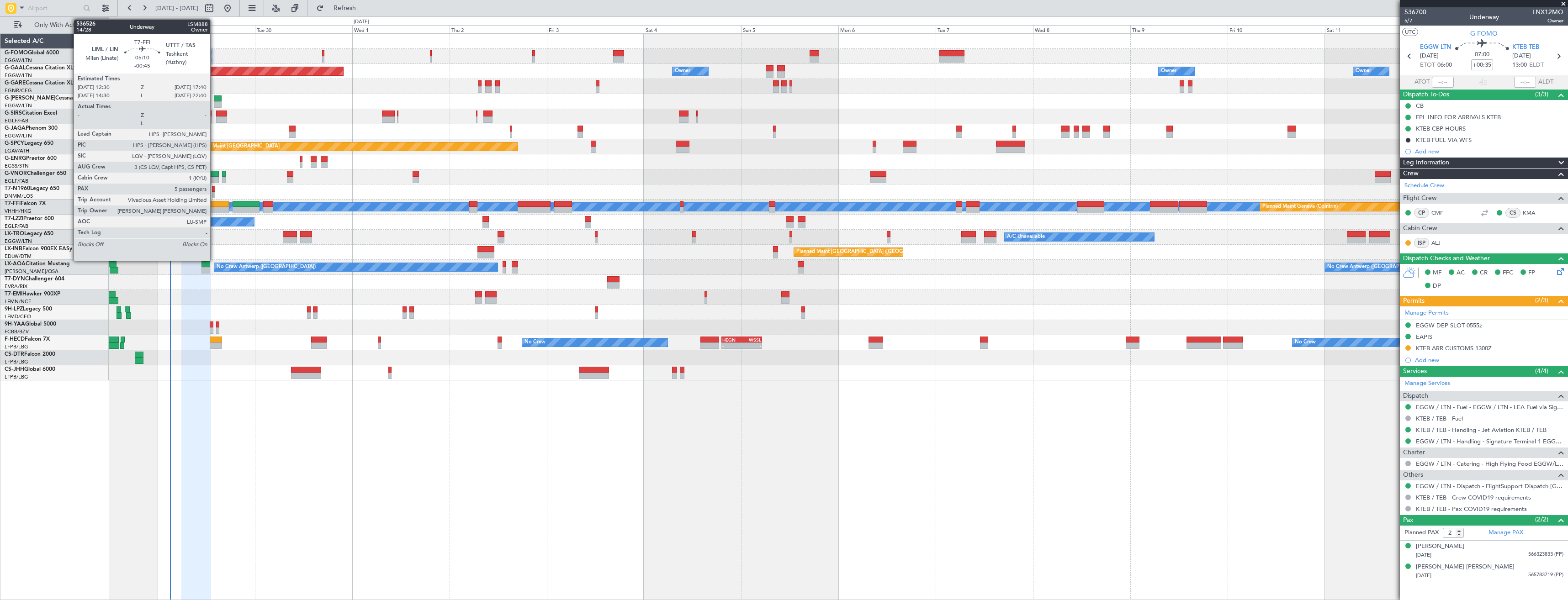
click at [215, 205] on div at bounding box center [218, 204] width 21 height 7
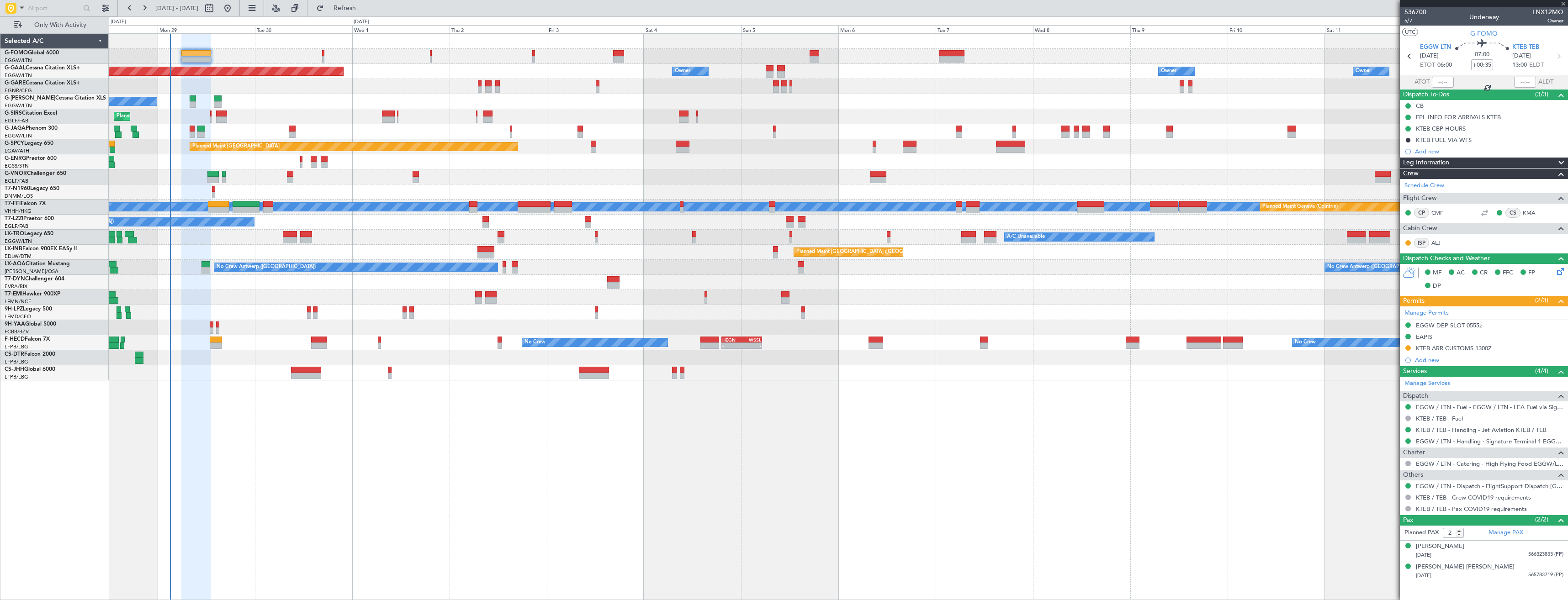
type input "-00:45"
type input "5"
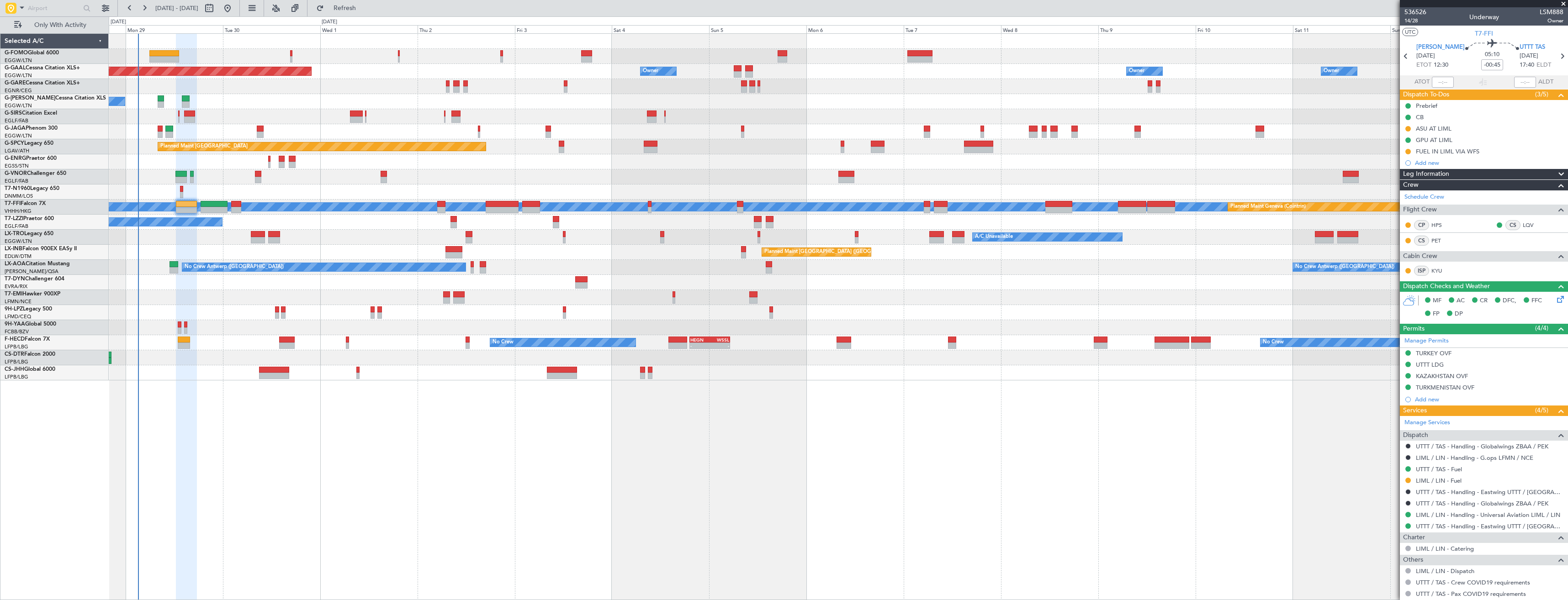
click at [150, 190] on div at bounding box center [838, 192] width 1458 height 16
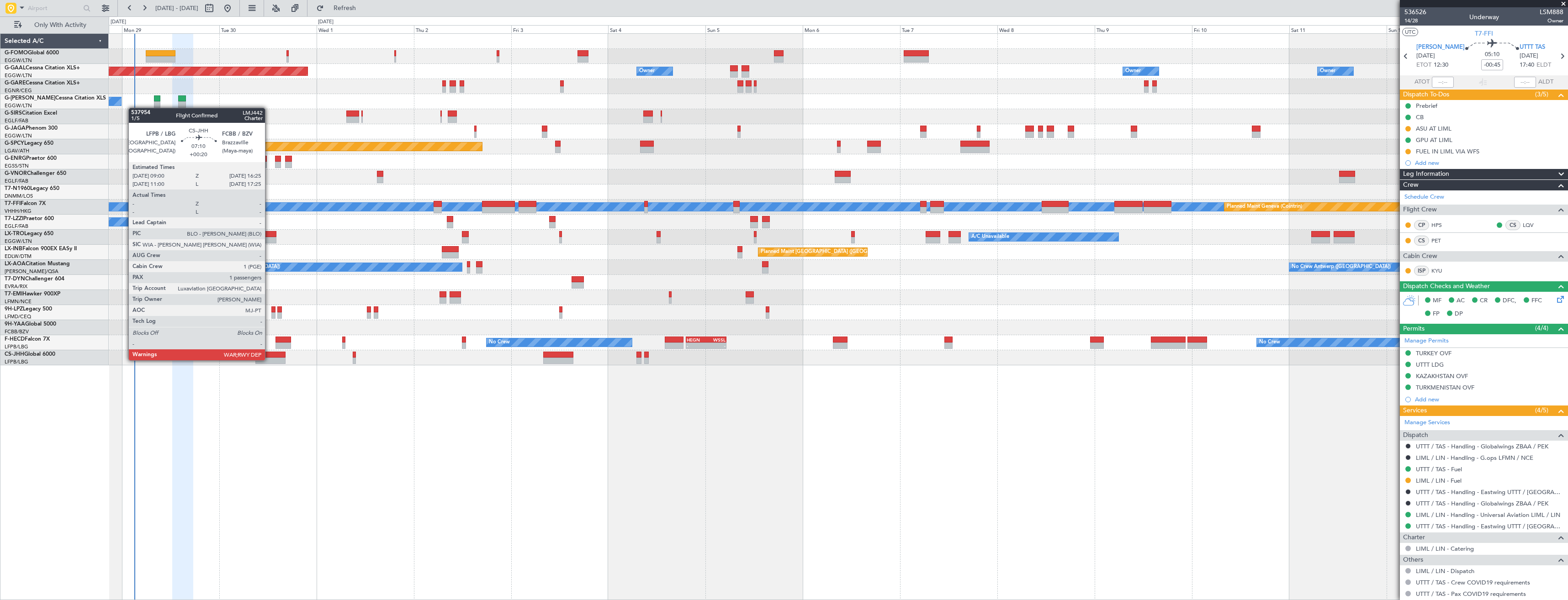
click at [269, 359] on div at bounding box center [270, 360] width 30 height 7
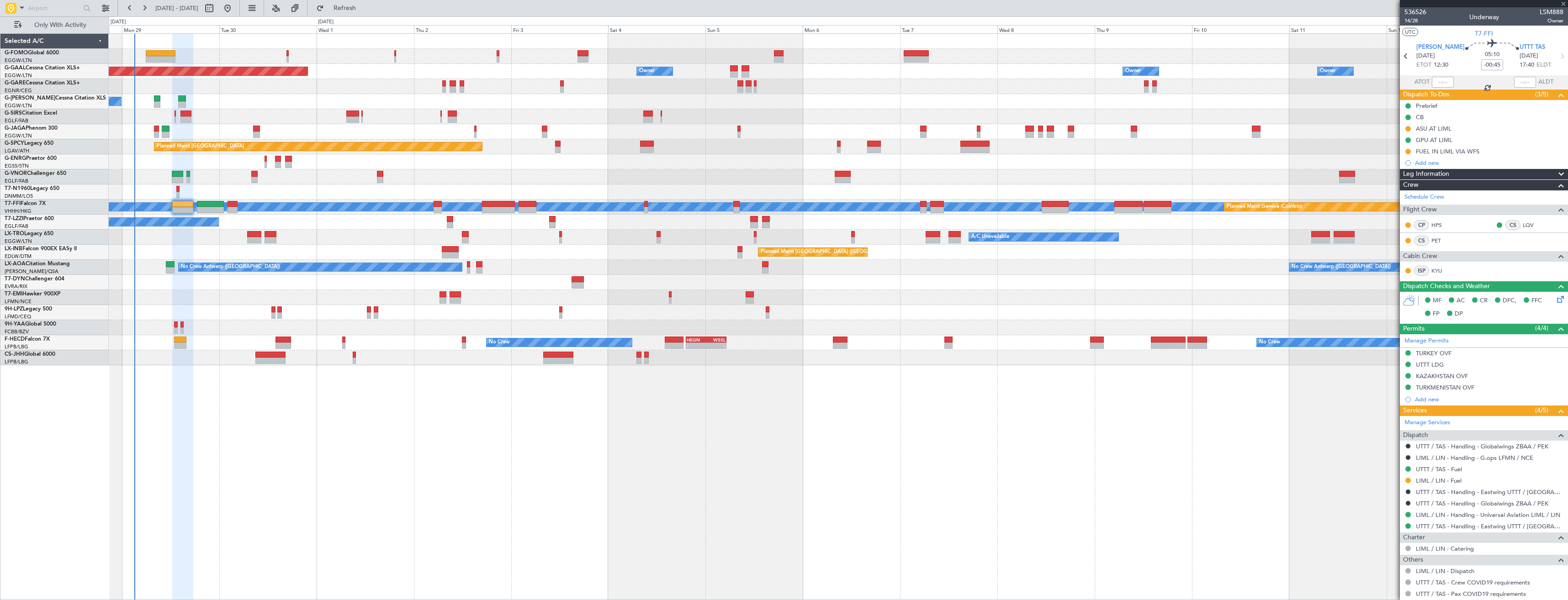
type input "+00:20"
type input "1"
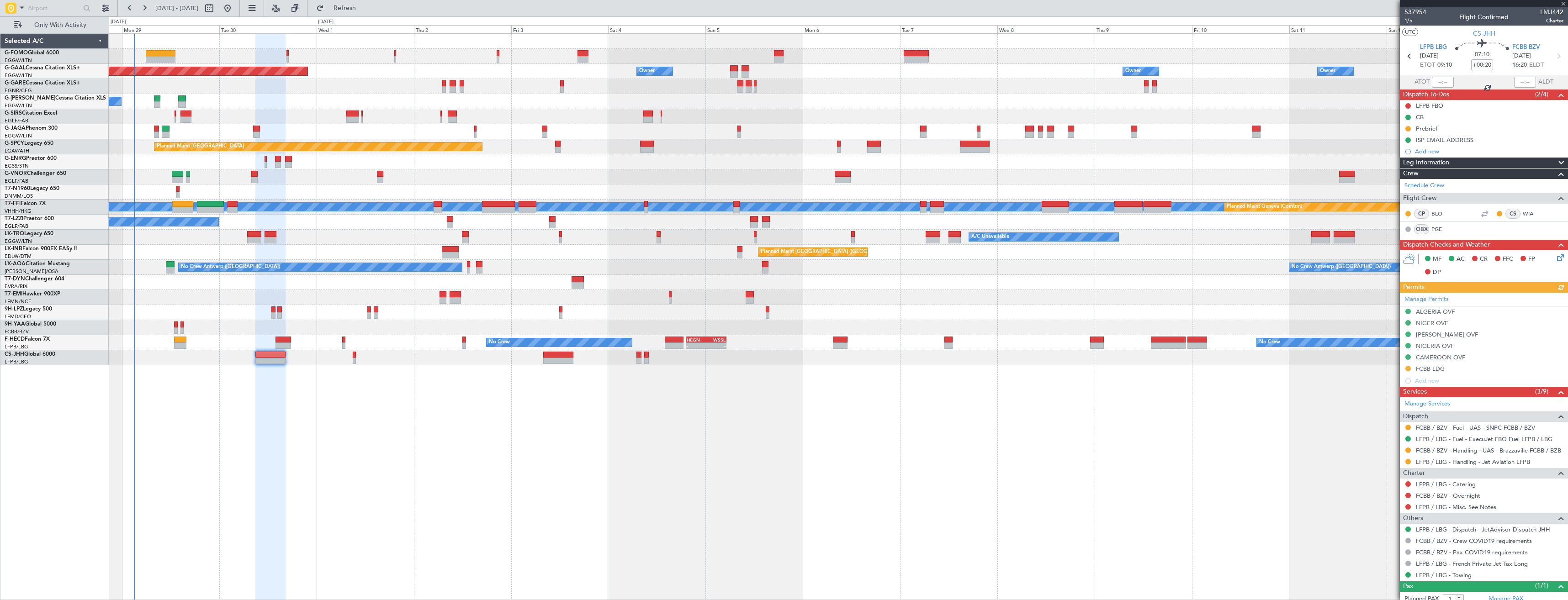
scroll to position [27, 0]
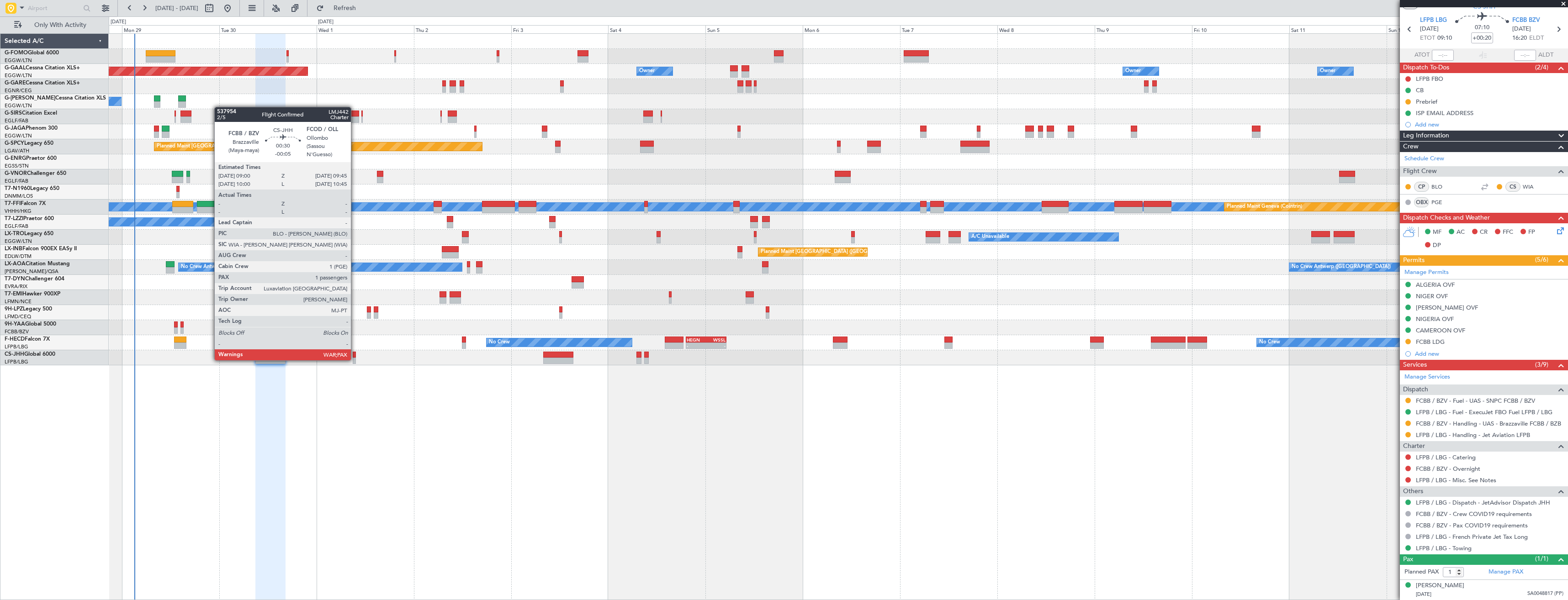
click at [355, 359] on div at bounding box center [353, 360] width 3 height 7
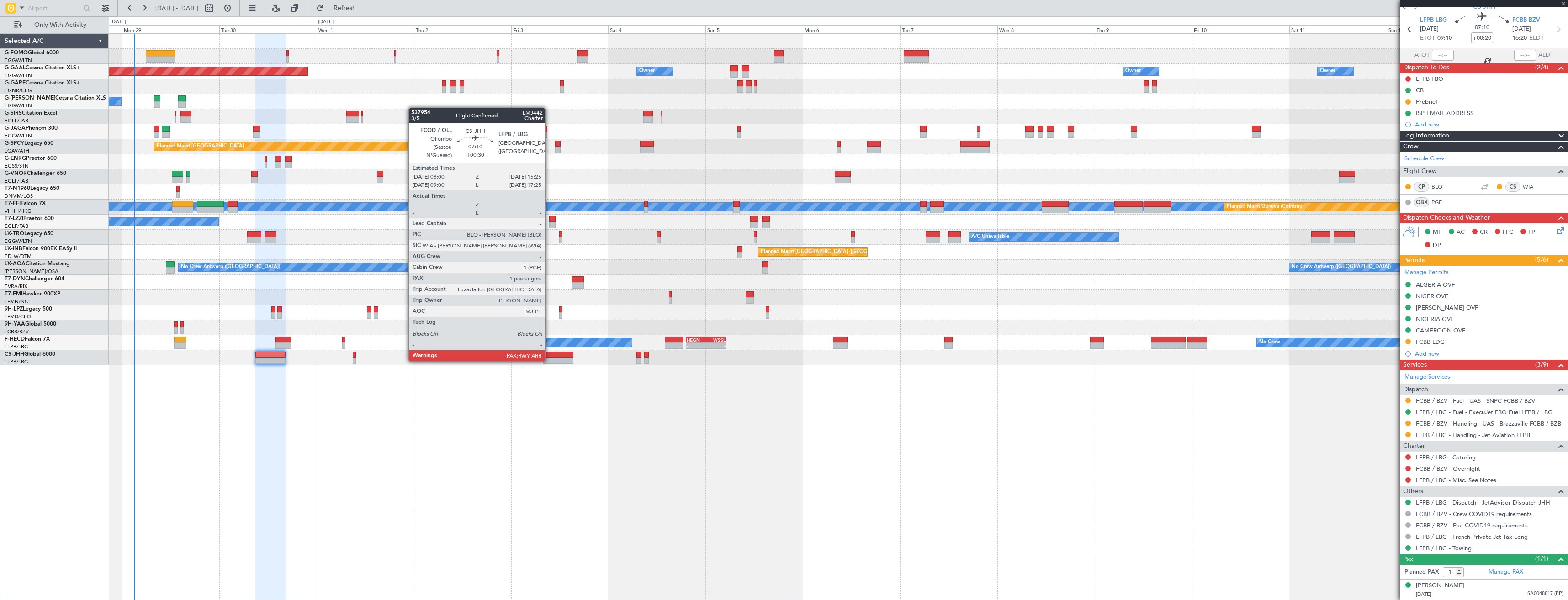
type input "-00:05"
type input "5"
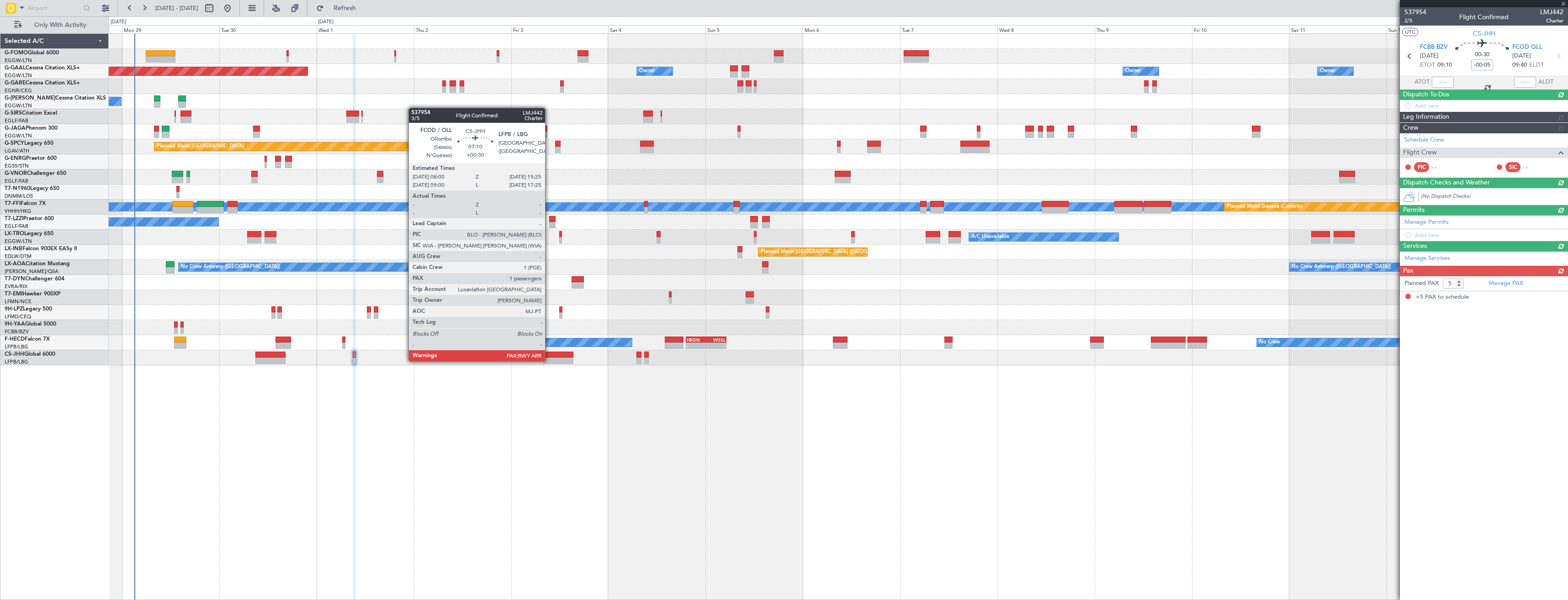
scroll to position [0, 0]
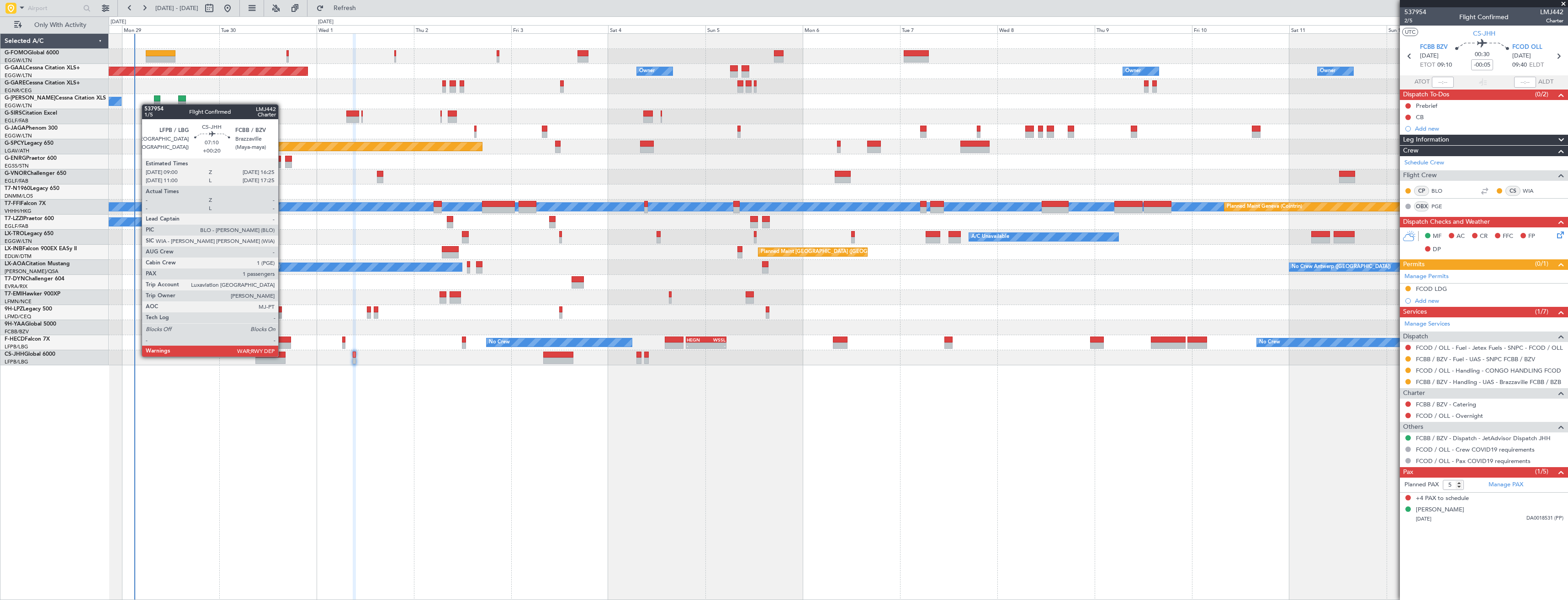
click at [283, 356] on div at bounding box center [270, 354] width 30 height 7
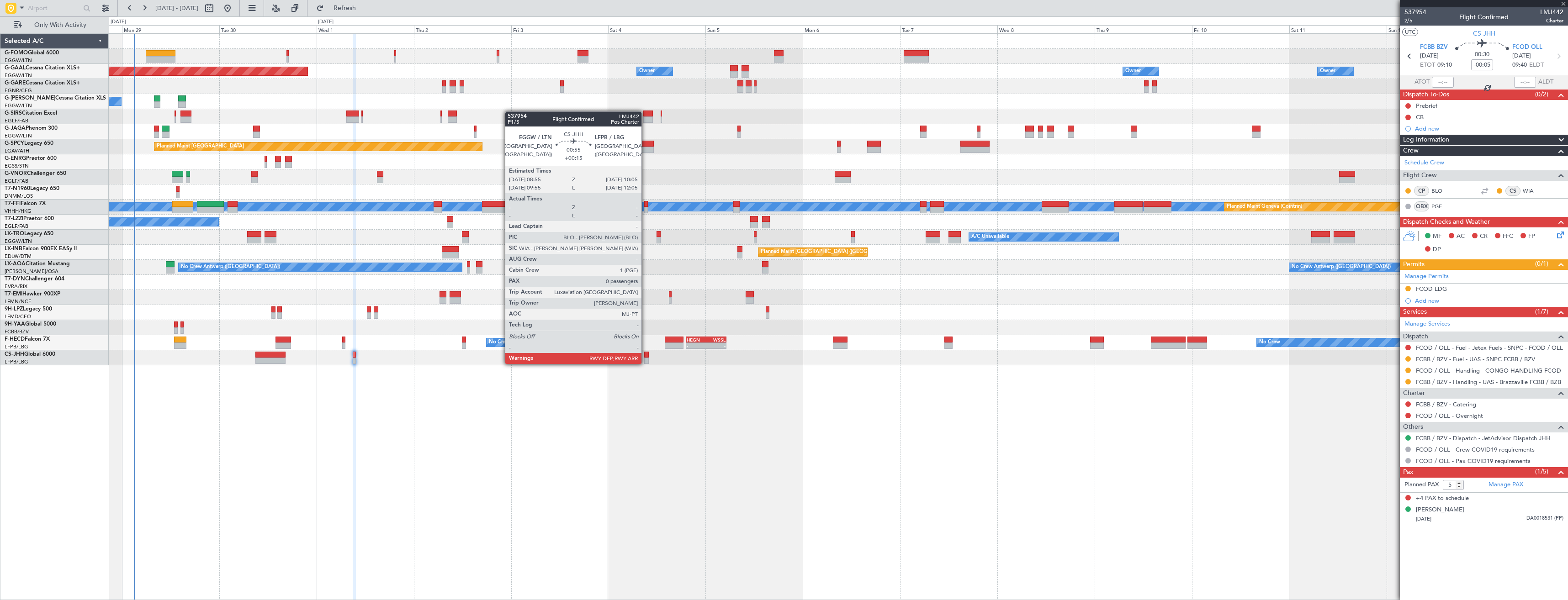
type input "+00:20"
type input "1"
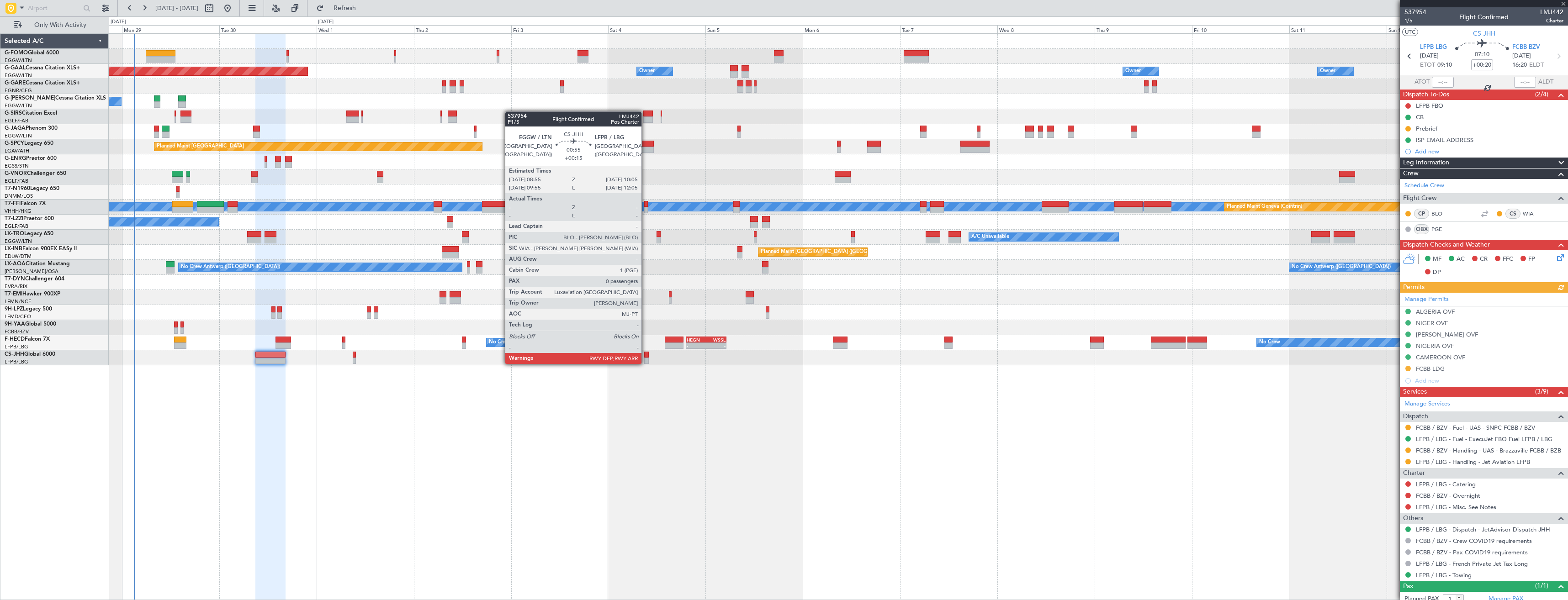
click at [646, 363] on div at bounding box center [646, 360] width 5 height 7
type input "+00:15"
type input "0"
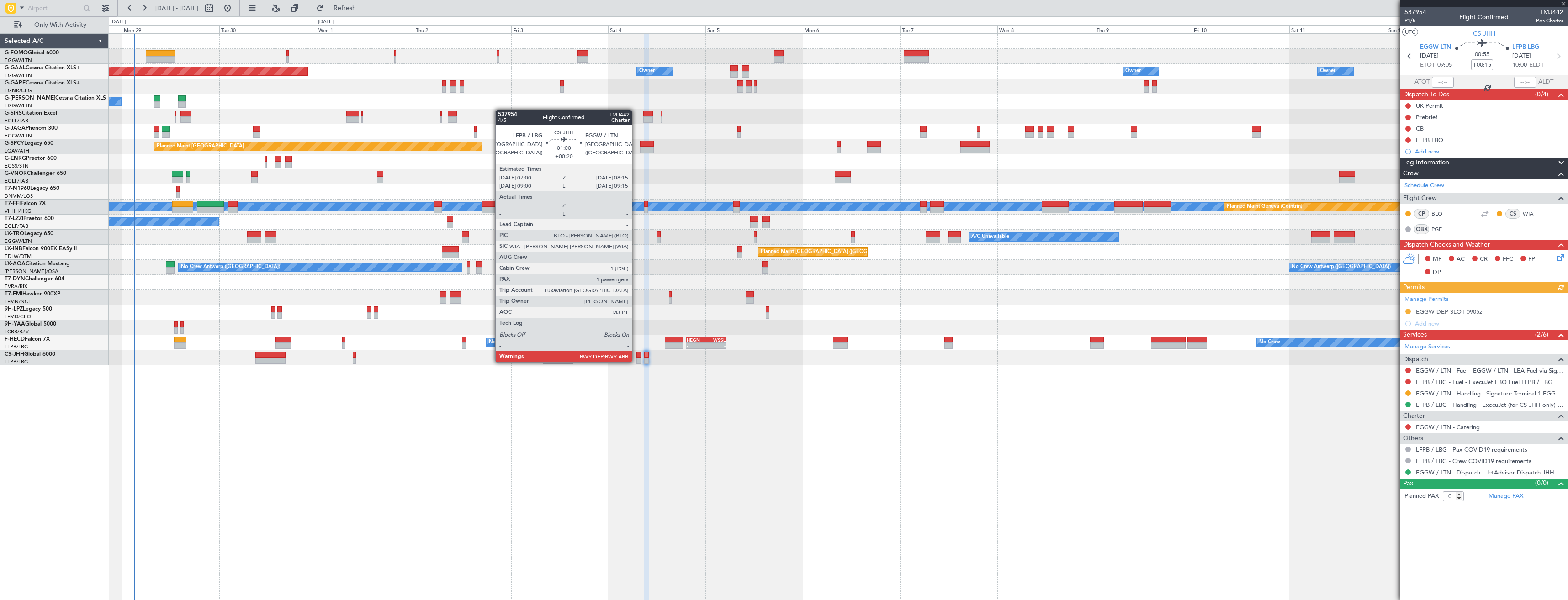
click at [636, 361] on div at bounding box center [639, 360] width 6 height 7
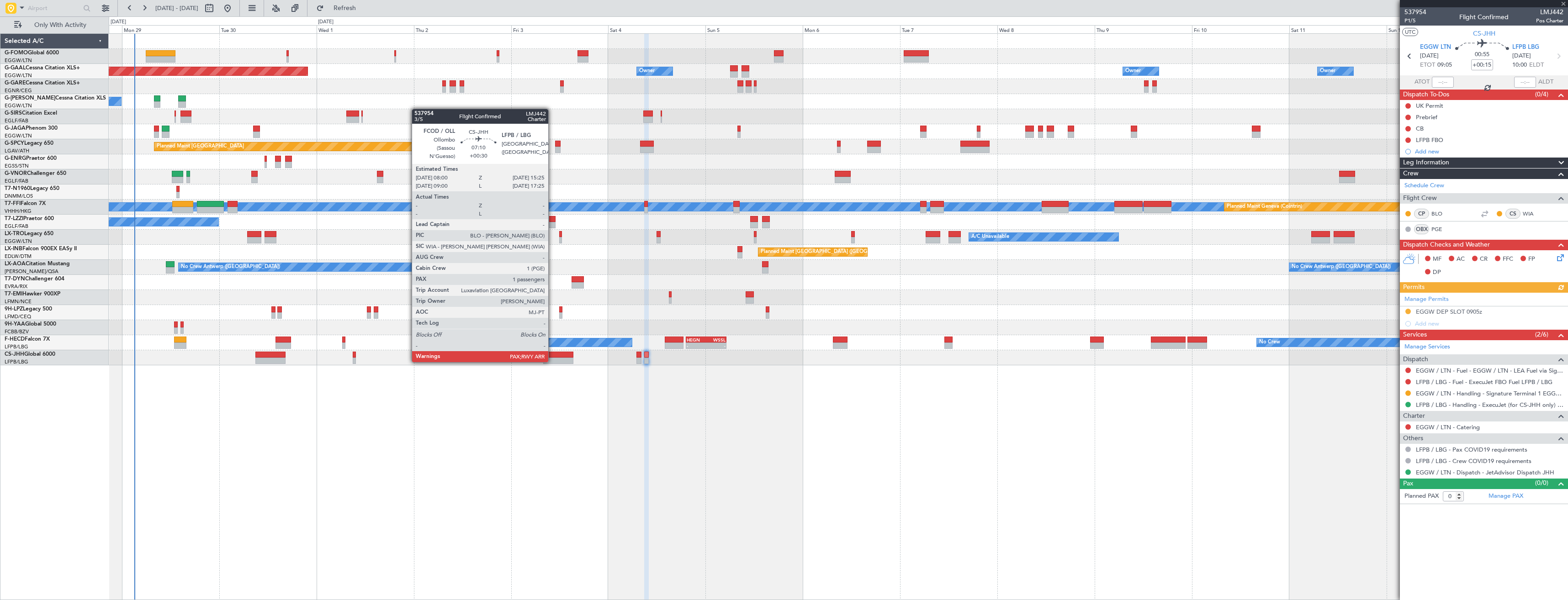
type input "+00:20"
type input "1"
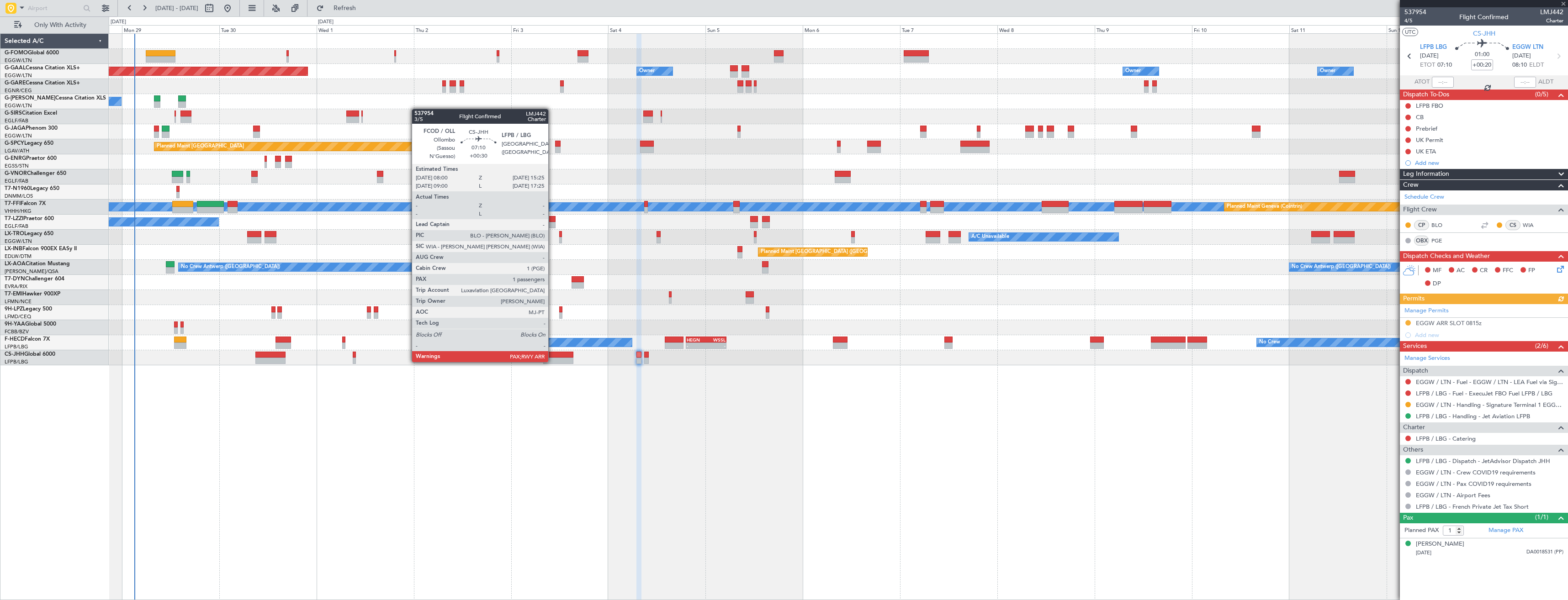
click at [552, 361] on div at bounding box center [557, 360] width 30 height 7
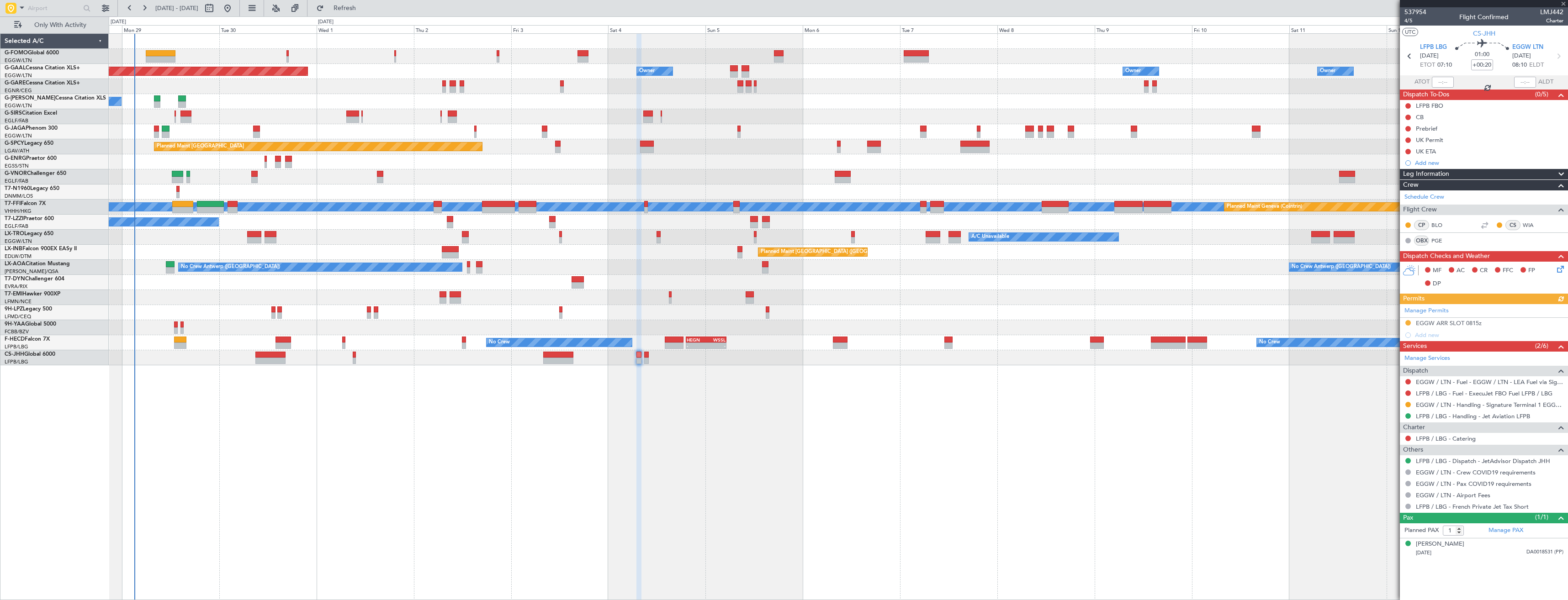
type input "+00:30"
type input "5"
